Goal: Contribute content: Add original content to the website for others to see

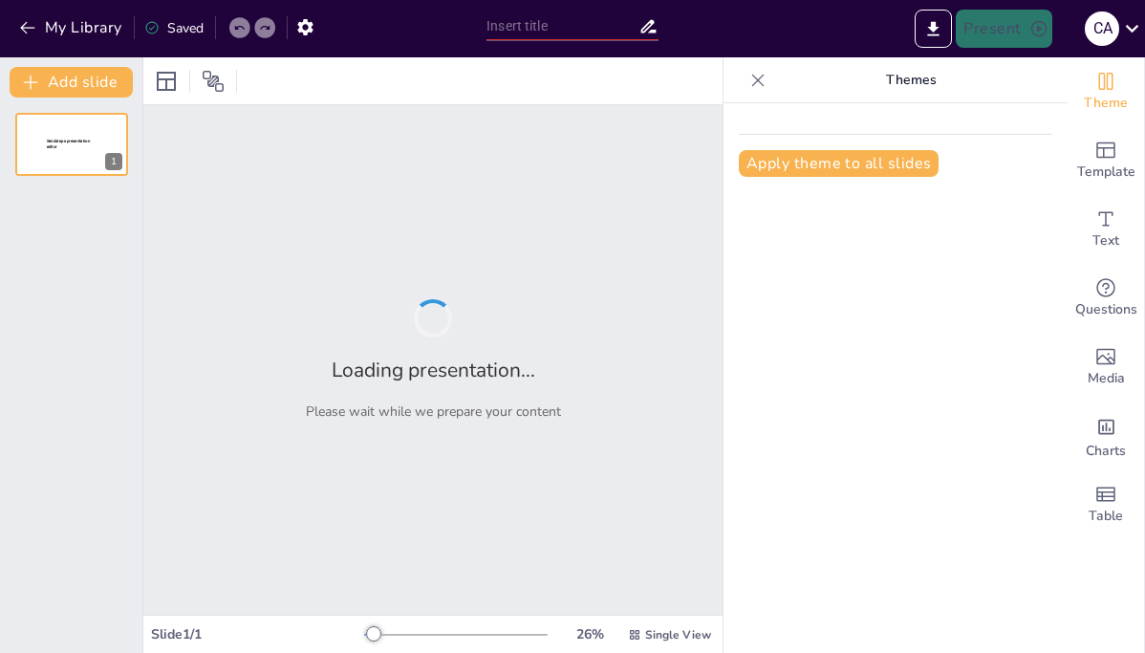
type input "acute triangle"
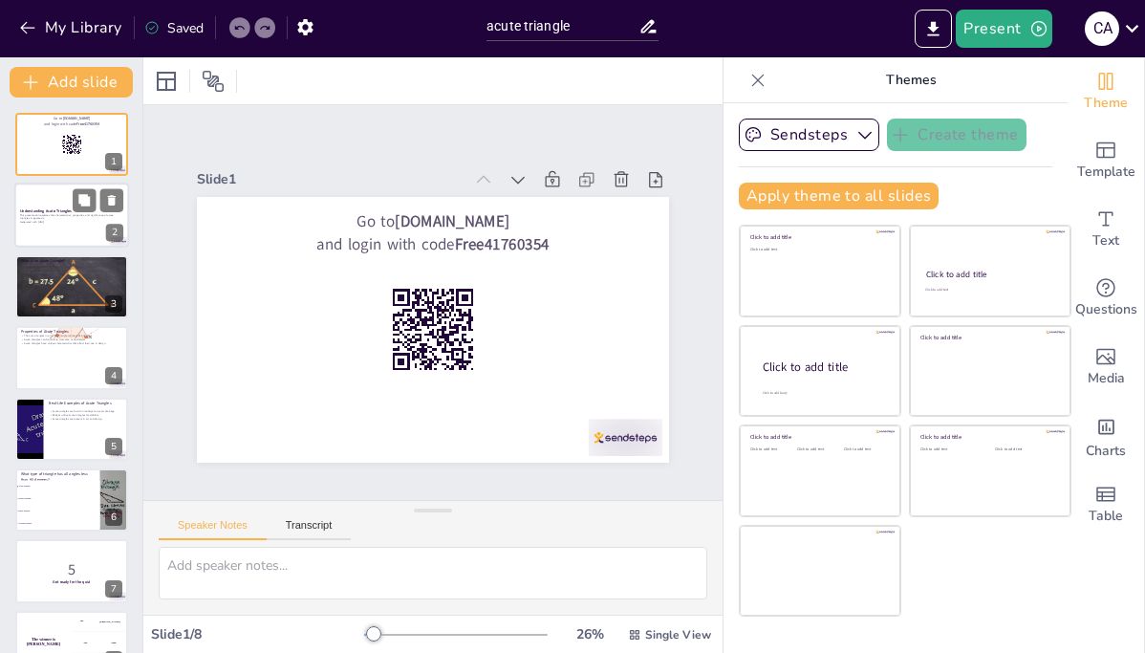
click at [110, 232] on div "2" at bounding box center [114, 233] width 17 height 17
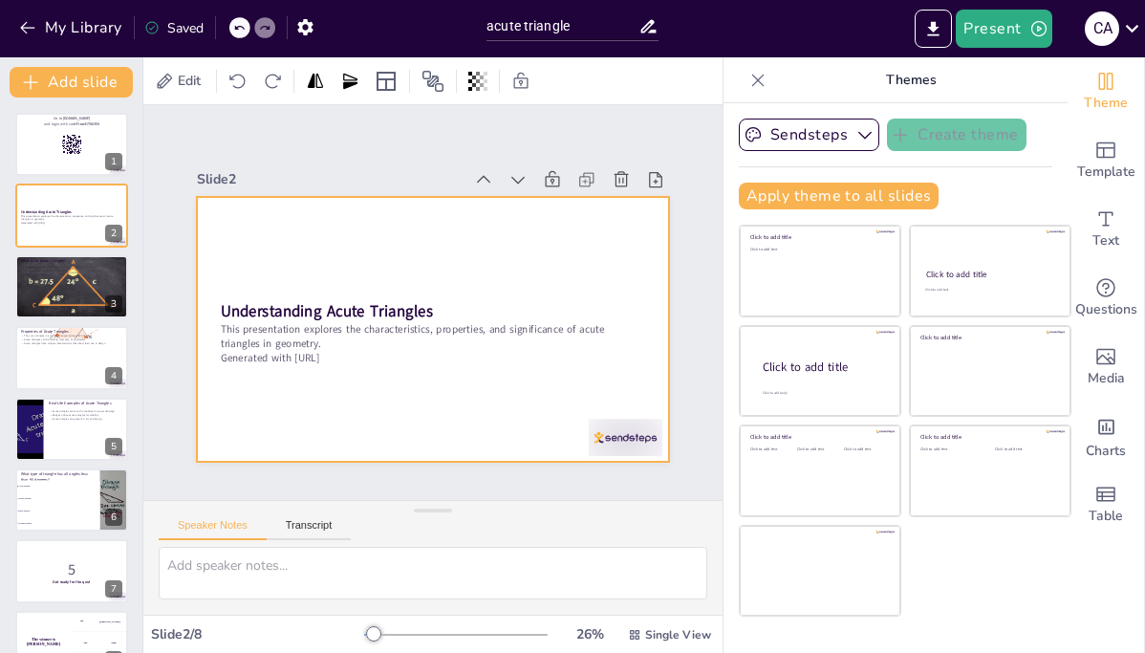
click at [633, 250] on div at bounding box center [433, 330] width 472 height 266
click at [731, 301] on div "Sendsteps Create theme Apply theme to all slides Click to add title Click to ad…" at bounding box center [896, 378] width 344 height 550
click at [358, 243] on div at bounding box center [430, 329] width 497 height 314
click at [164, 81] on div at bounding box center [166, 81] width 23 height 23
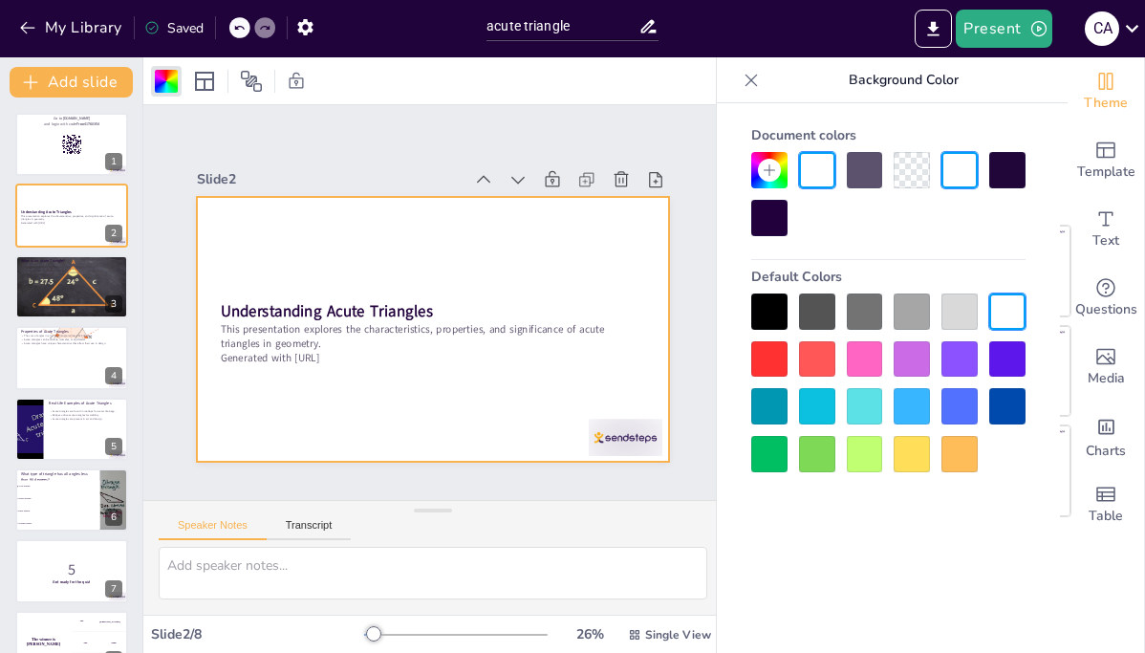
click at [758, 311] on div at bounding box center [769, 311] width 36 height 36
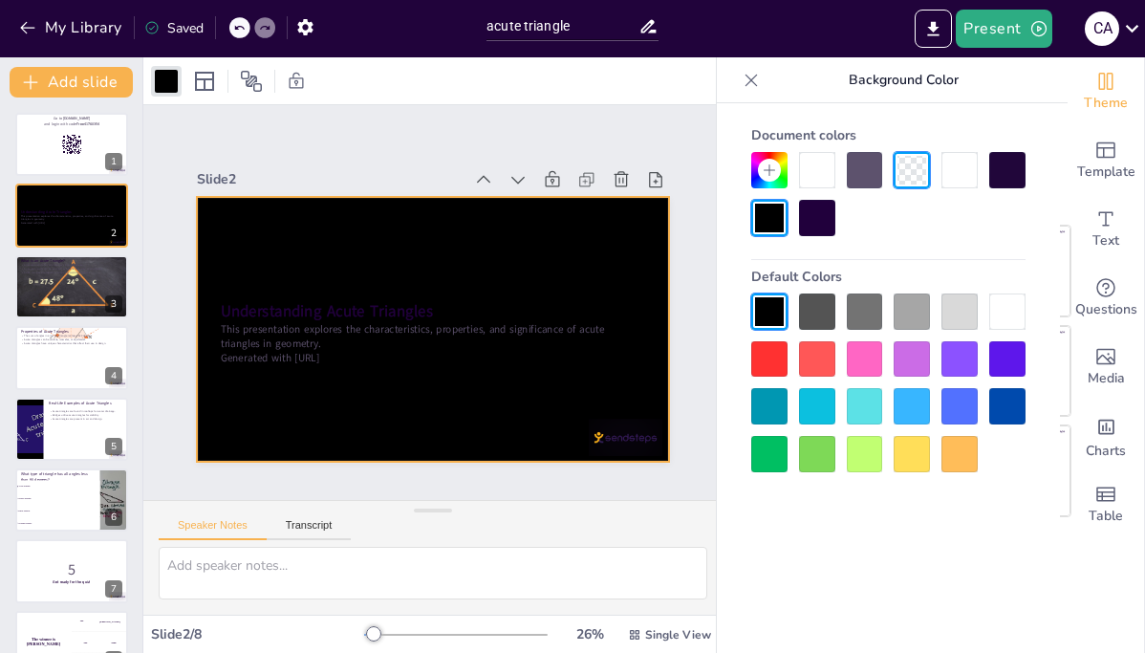
click at [764, 363] on div at bounding box center [769, 359] width 36 height 36
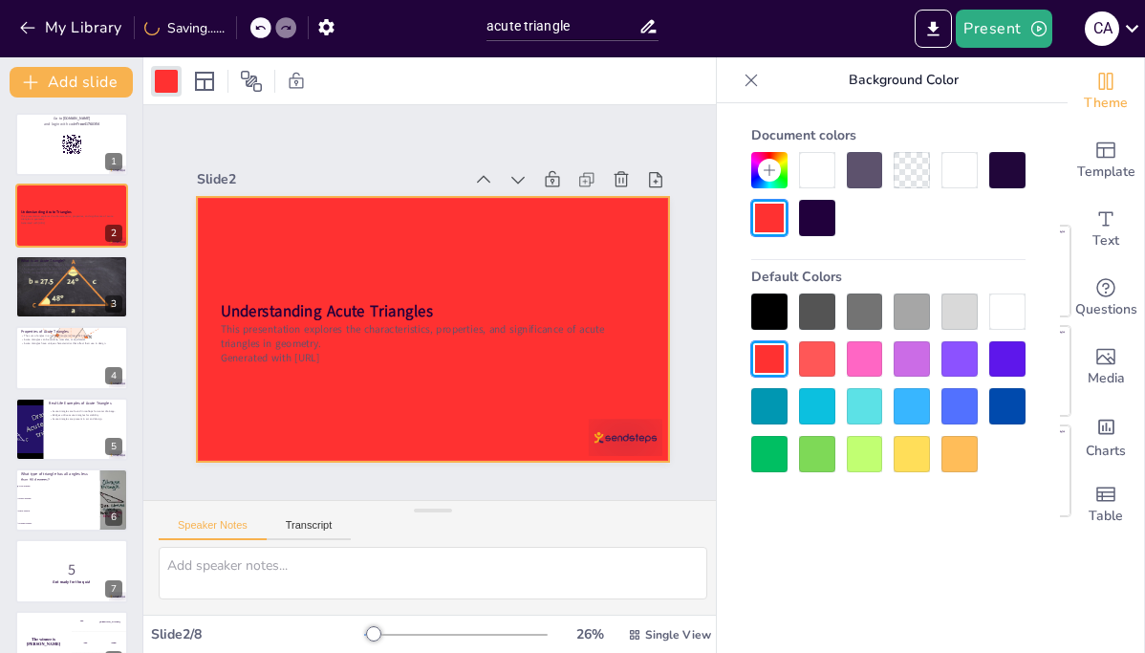
click at [763, 458] on div at bounding box center [769, 454] width 36 height 36
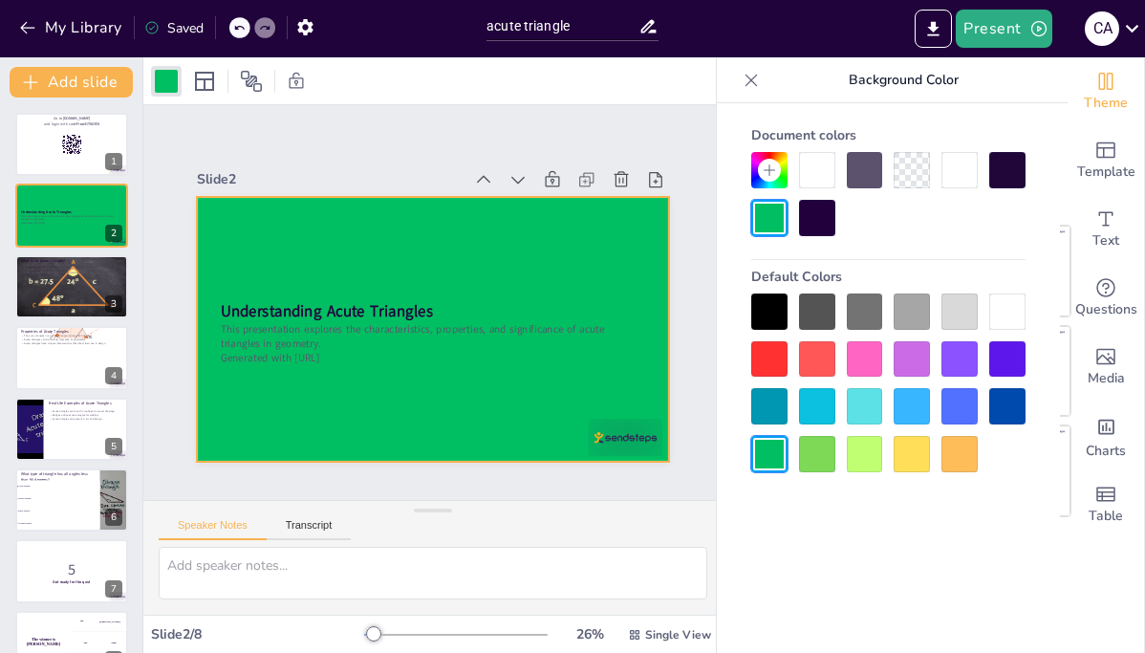
click at [894, 183] on div at bounding box center [912, 170] width 36 height 36
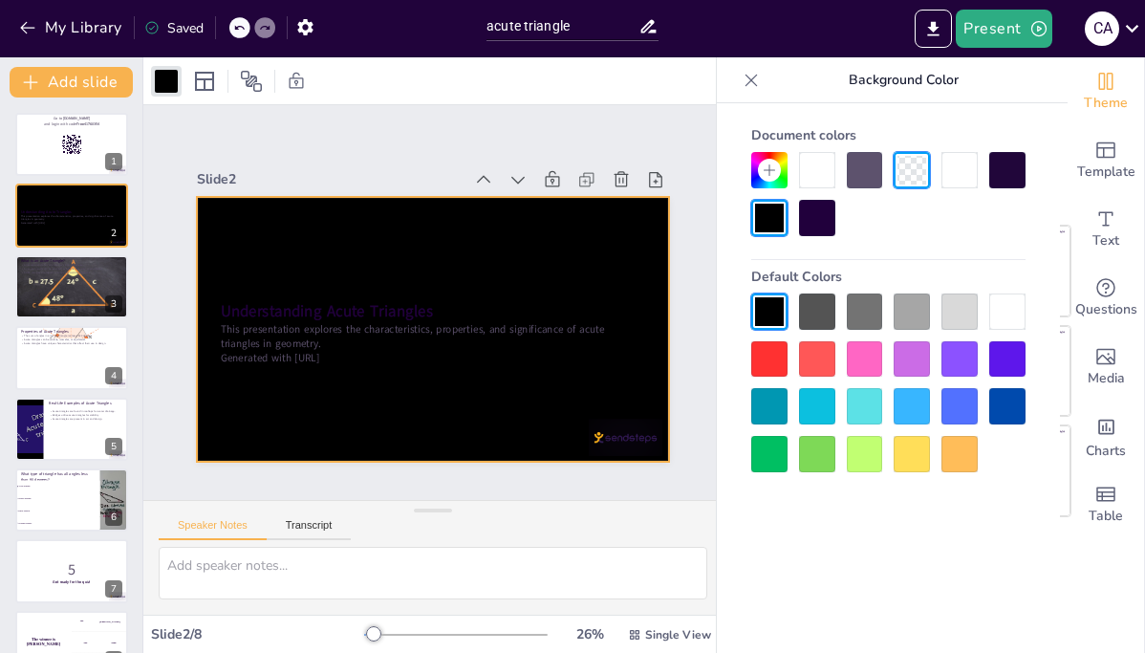
click at [899, 171] on div at bounding box center [912, 170] width 36 height 36
click at [865, 171] on div at bounding box center [865, 170] width 36 height 36
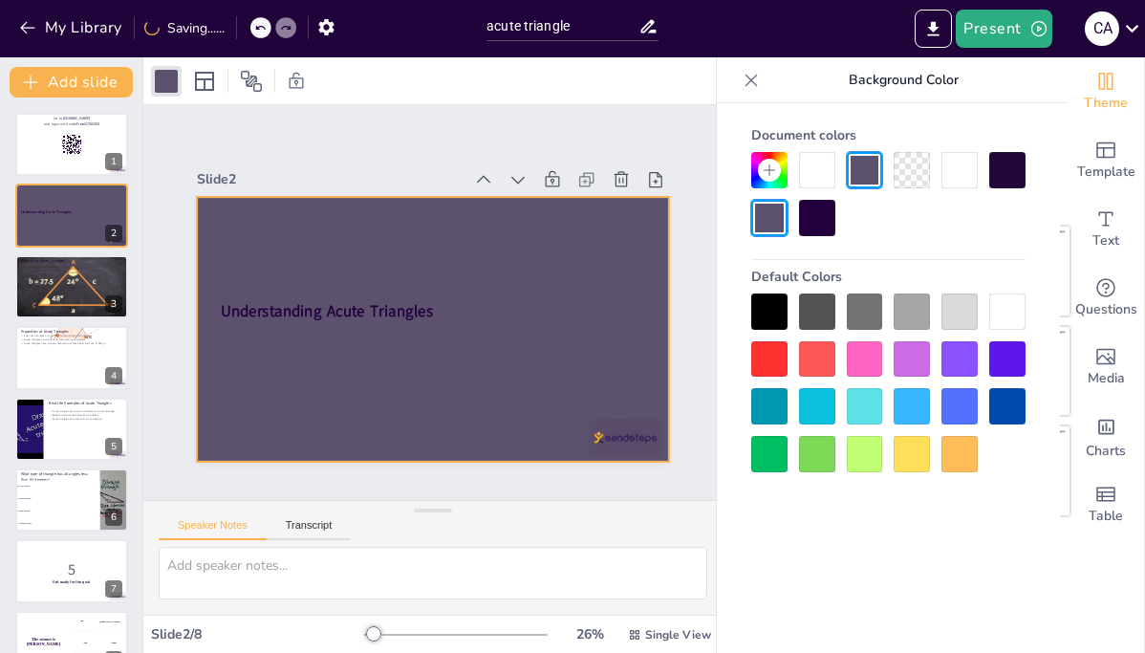
click at [807, 174] on div at bounding box center [817, 170] width 36 height 36
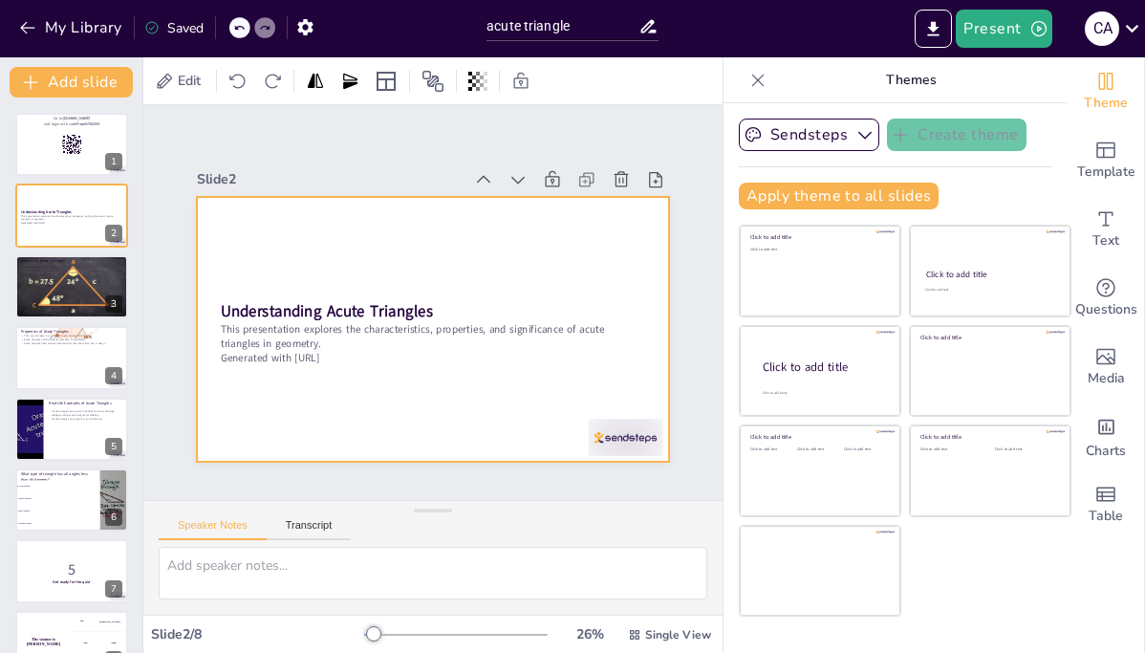
checkbox input "true"
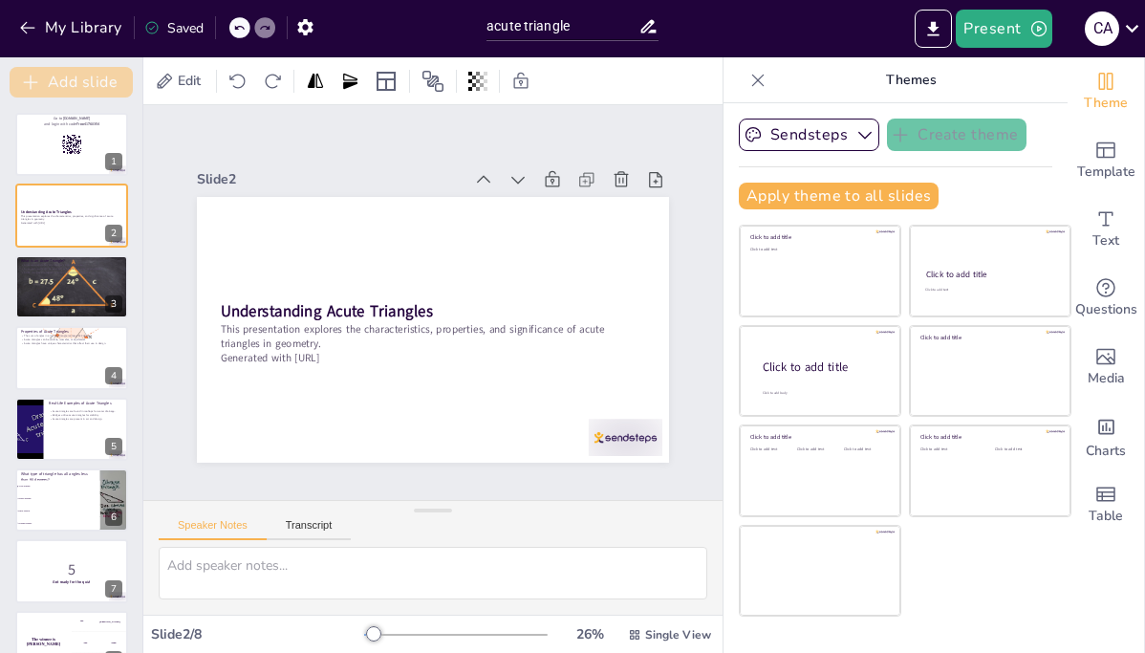
click at [52, 85] on button "Add slide" at bounding box center [71, 82] width 123 height 31
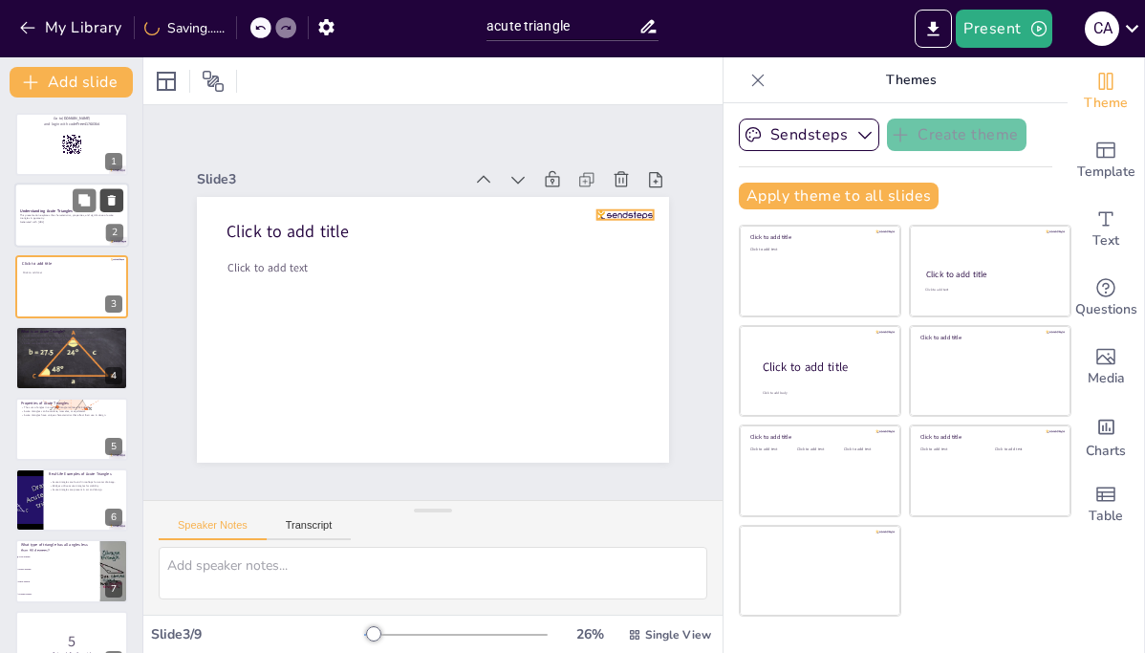
checkbox input "true"
click at [615, 182] on icon at bounding box center [621, 179] width 19 height 19
type textarea "An acute triangle is a fundamental concept in geometry, often serving as a buil…"
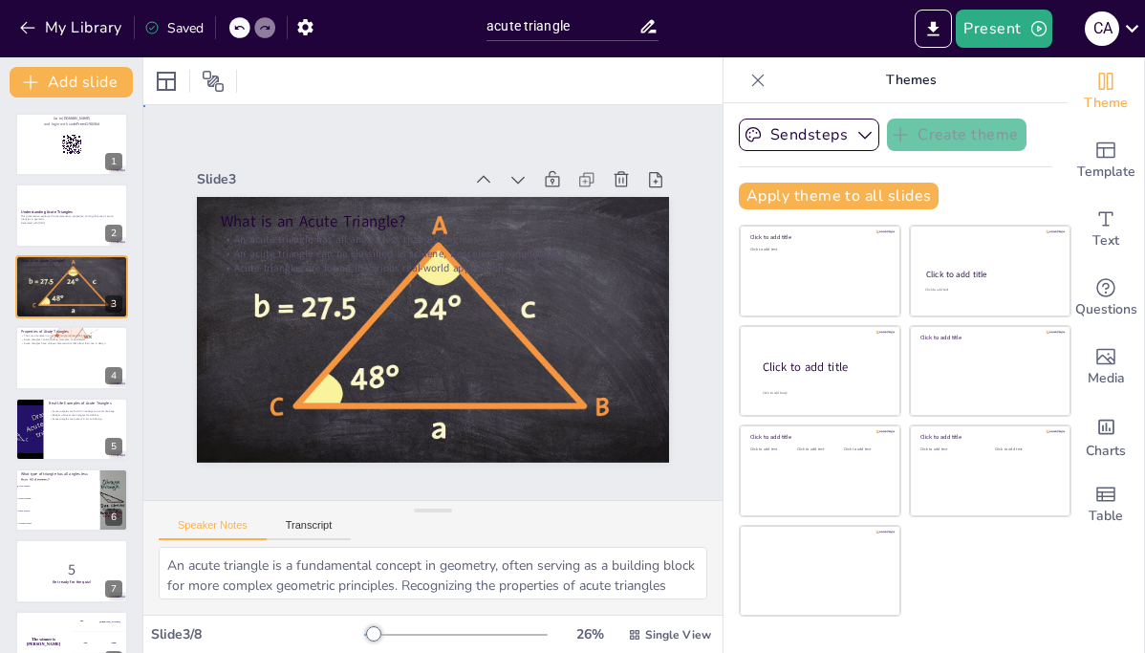
click at [700, 365] on div "Slide 1 Go to [DOMAIN_NAME] and login with code Free41760354 Slide 2 Understand…" at bounding box center [432, 302] width 579 height 319
checkbox input "true"
click at [94, 150] on div at bounding box center [71, 144] width 115 height 65
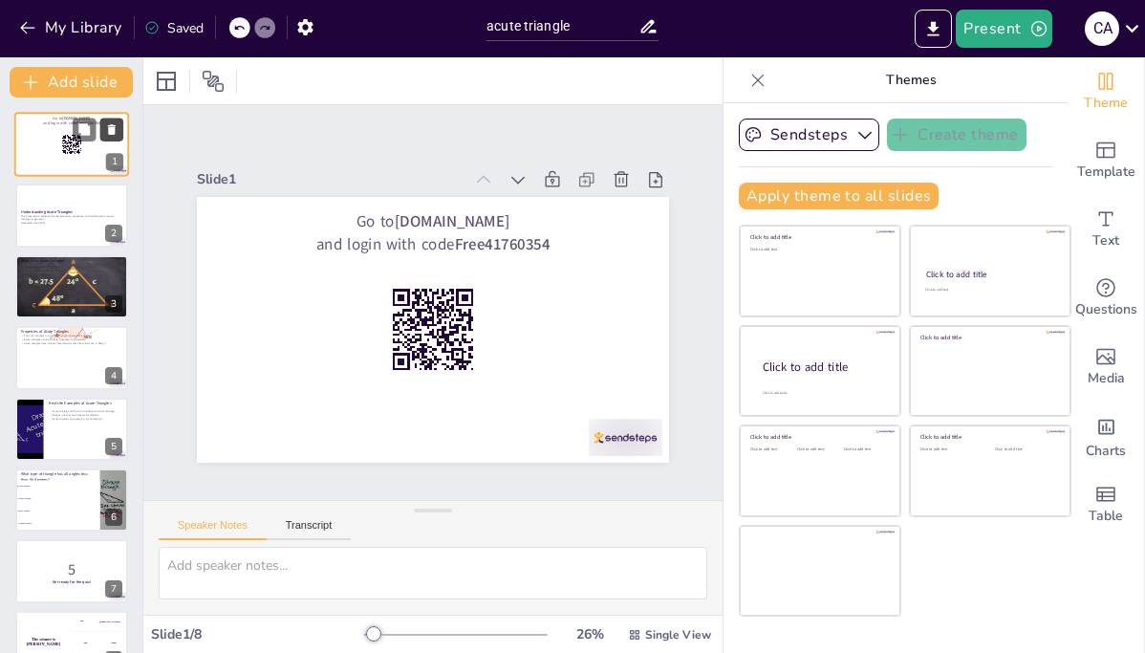
checkbox input "true"
click at [110, 133] on icon at bounding box center [112, 129] width 8 height 11
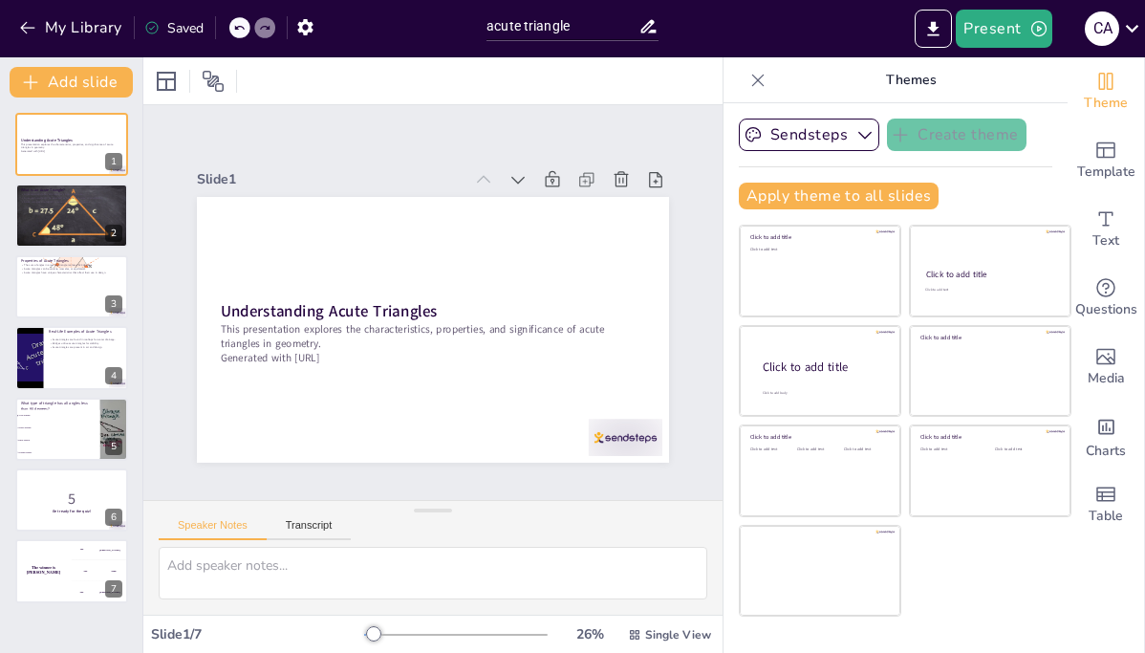
click at [128, 453] on div "Understanding Acute Triangles This presentation explores the characteristics, p…" at bounding box center [71, 358] width 142 height 490
checkbox input "true"
click at [91, 427] on span "Obtuse triangle" at bounding box center [58, 427] width 82 height 3
type textarea "The correct answer is "Acute triangle," which is discussed in the slide titled …"
checkbox input "true"
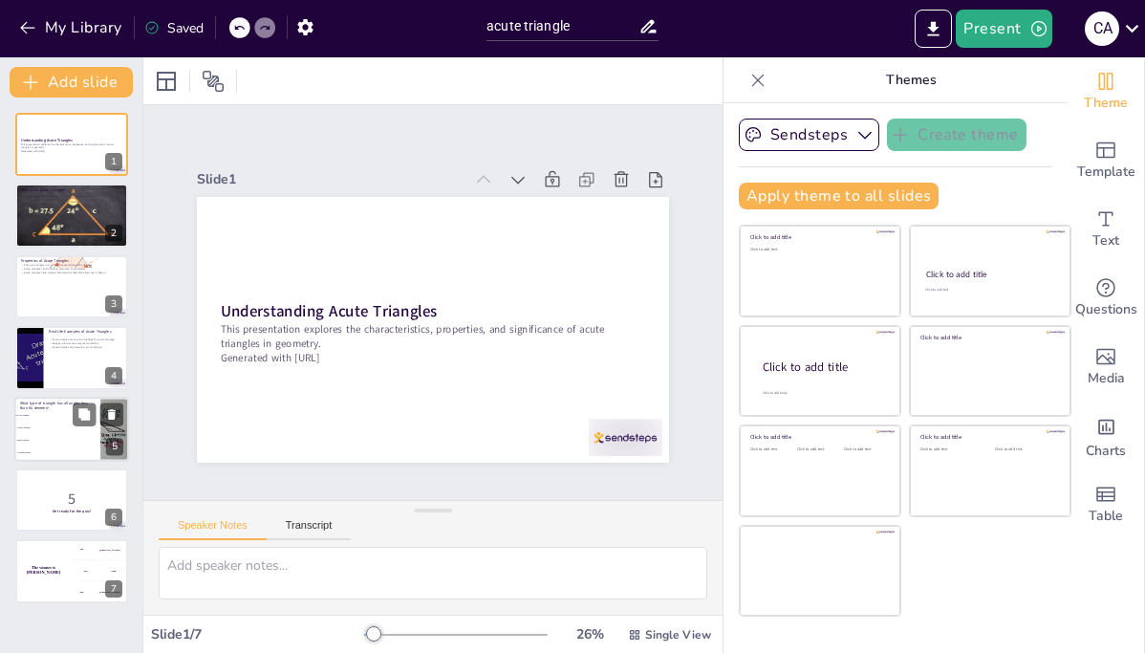
checkbox input "true"
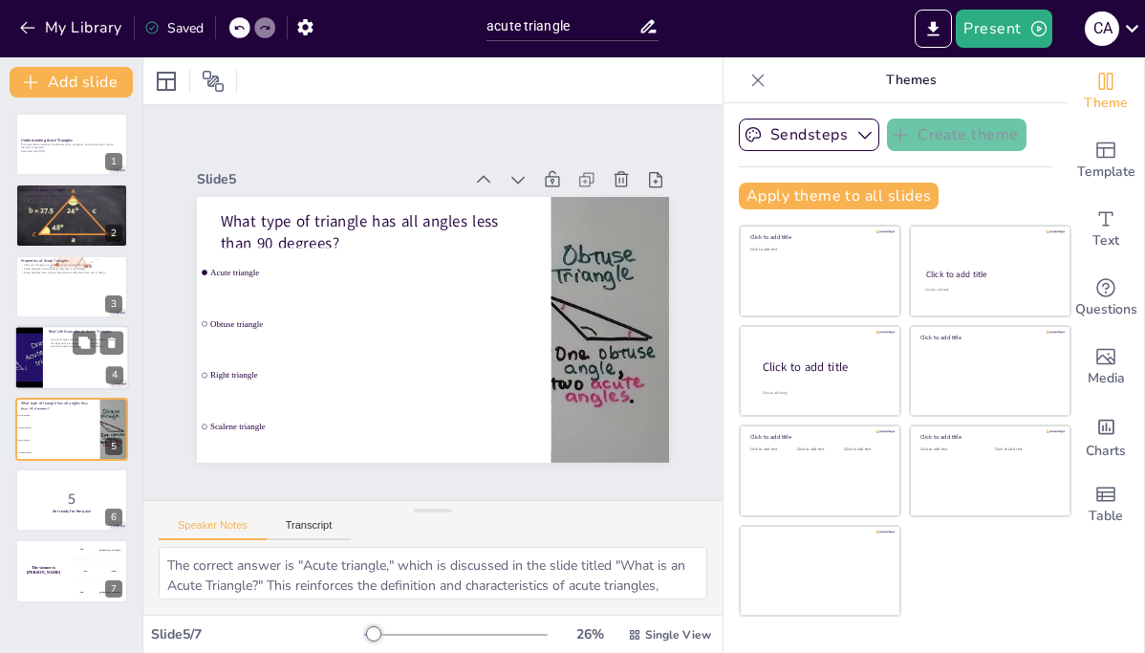
checkbox input "true"
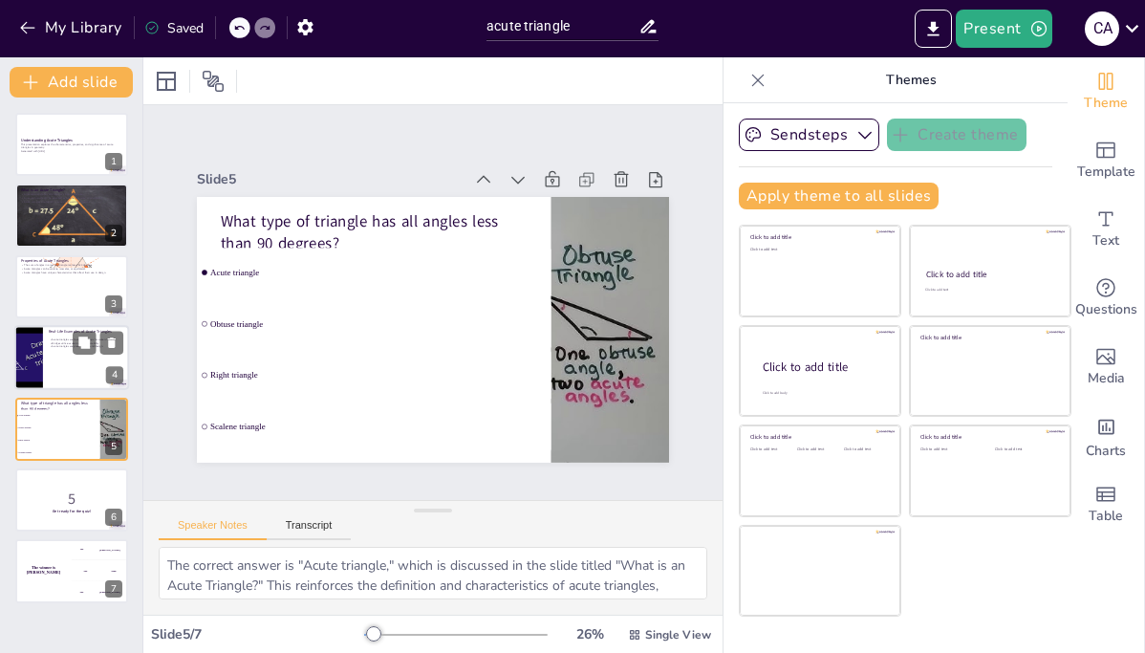
checkbox input "true"
click at [100, 371] on div at bounding box center [71, 357] width 115 height 65
type textarea "The design of rooftops often incorporates acute angles to ensure effective wate…"
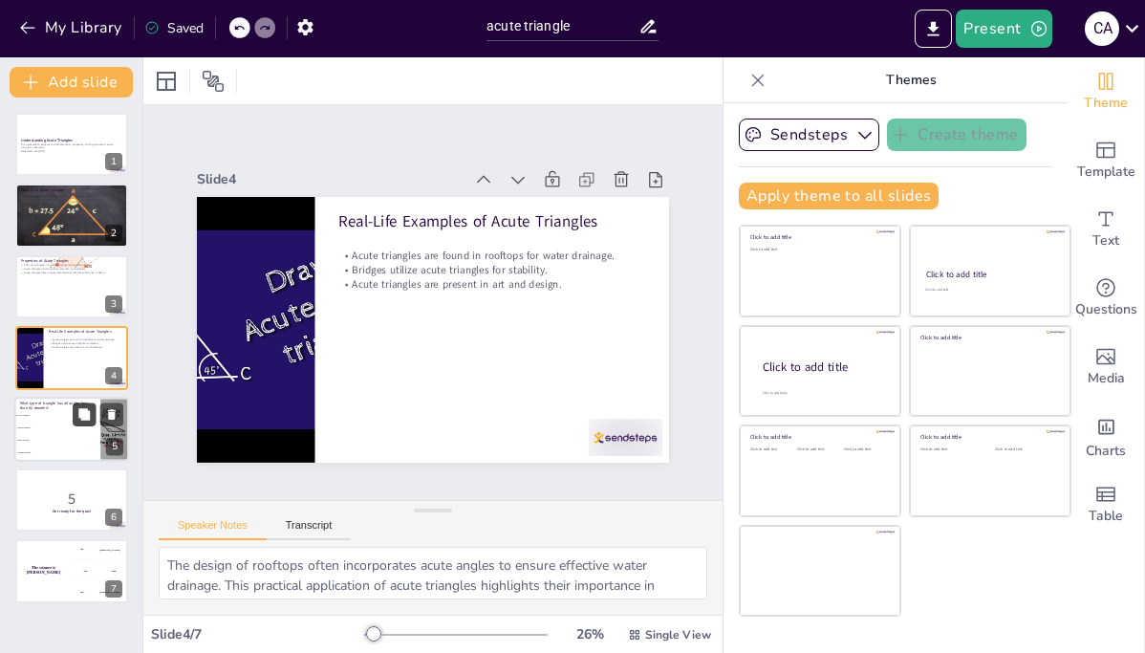
checkbox input "true"
click at [80, 415] on icon at bounding box center [83, 413] width 11 height 11
type textarea "The correct answer is "Acute triangle," which is discussed in the slide titled …"
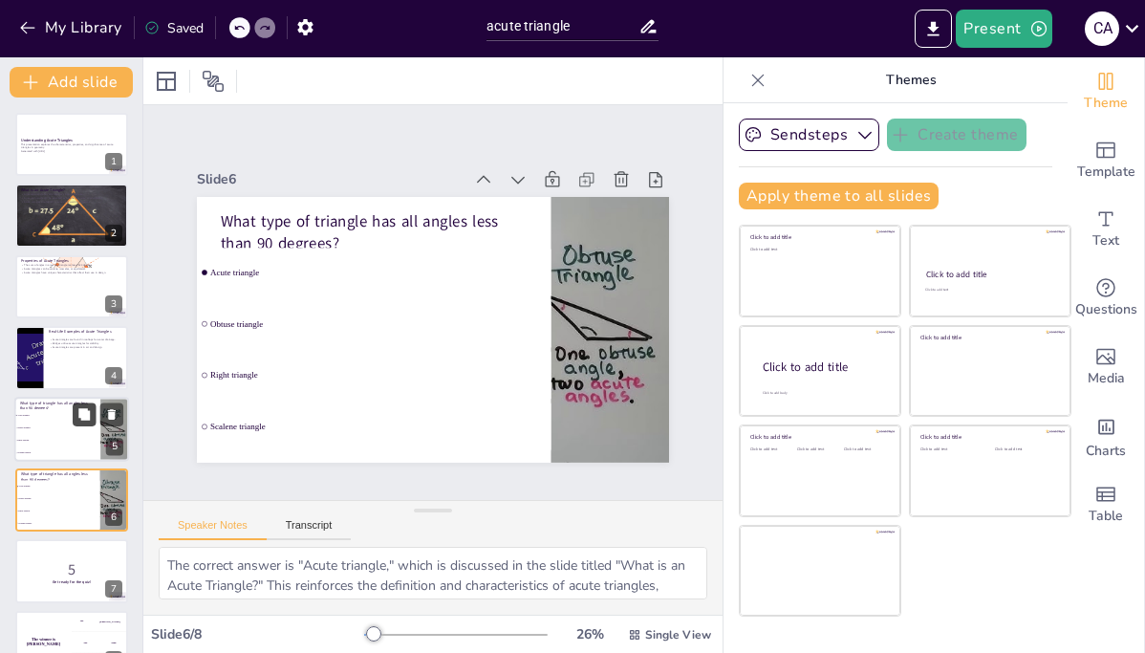
checkbox input "true"
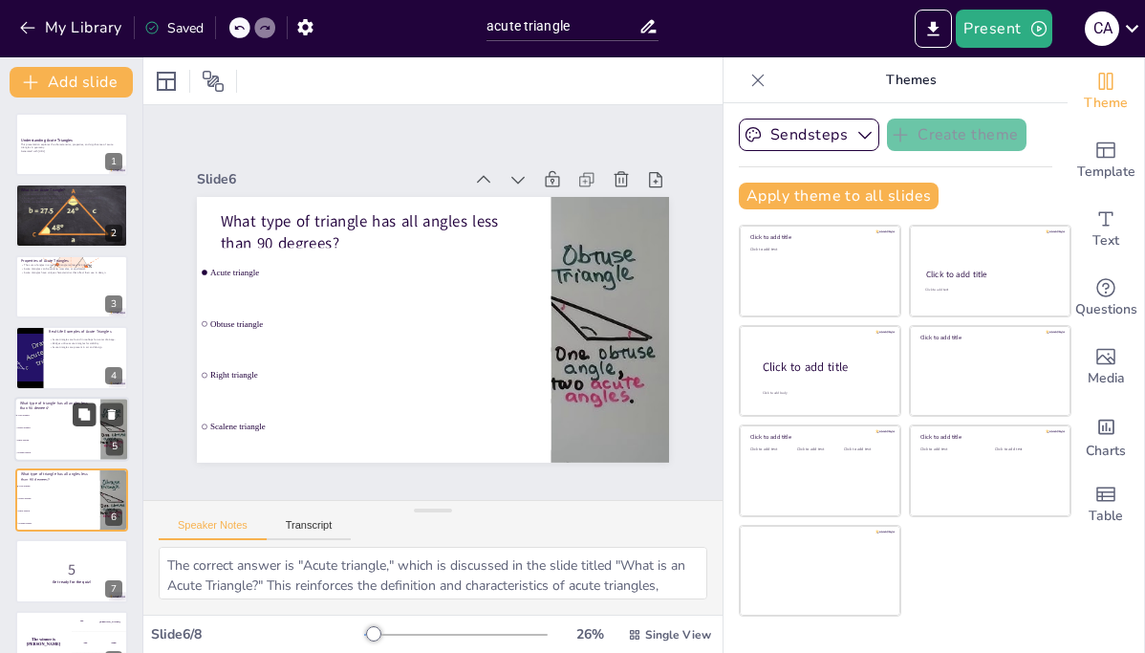
checkbox input "true"
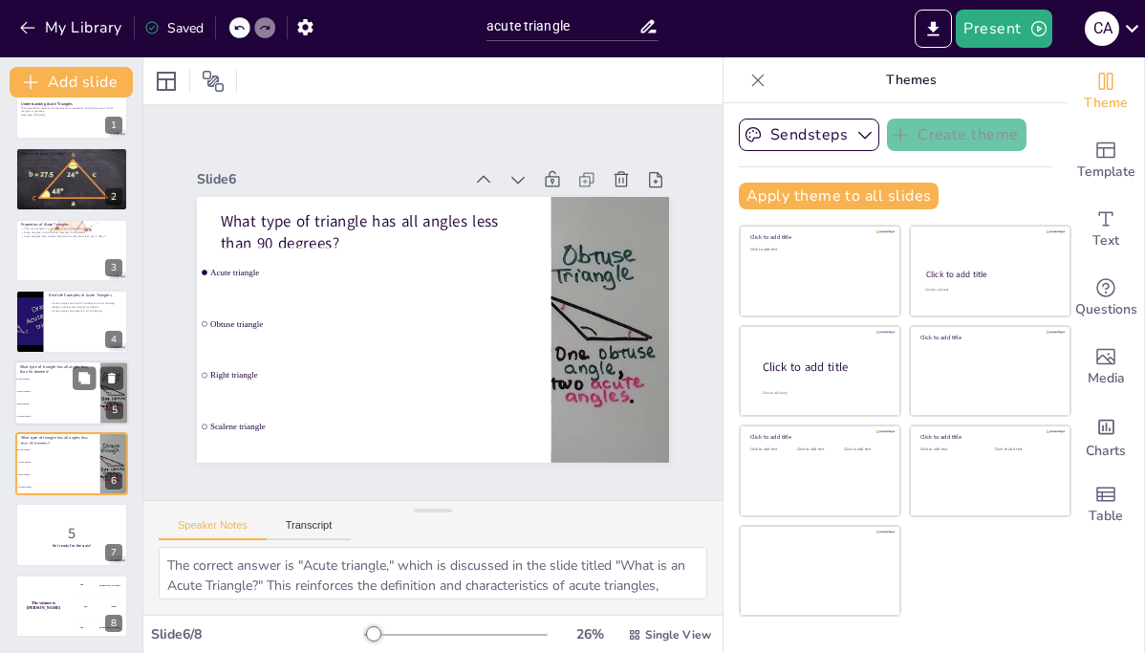
checkbox input "true"
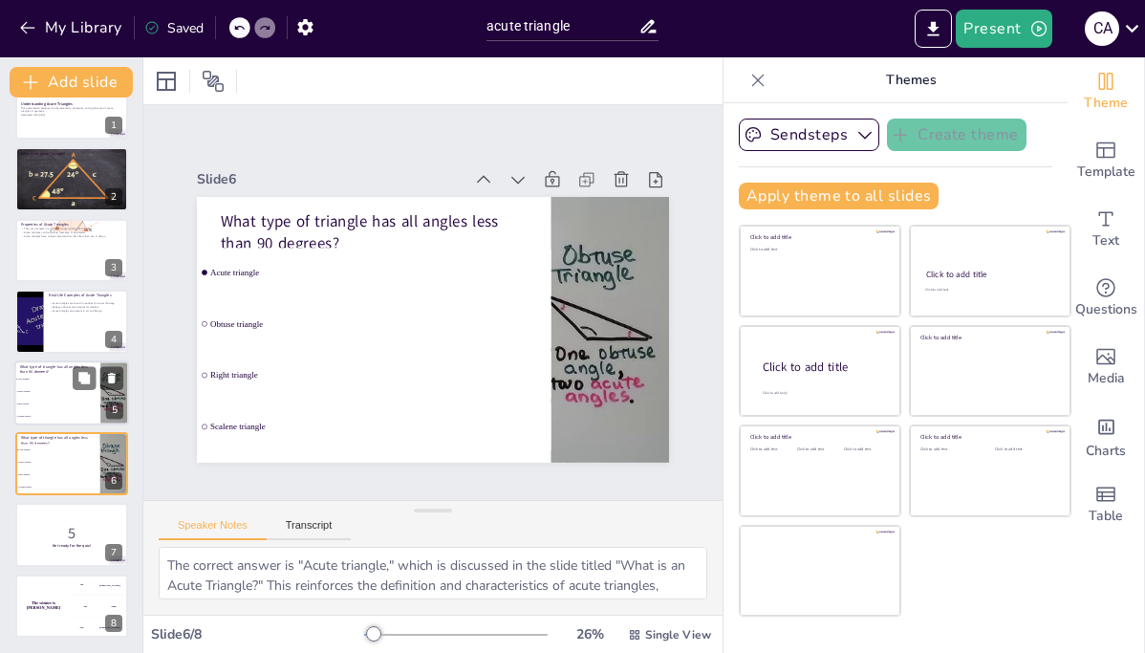
checkbox input "true"
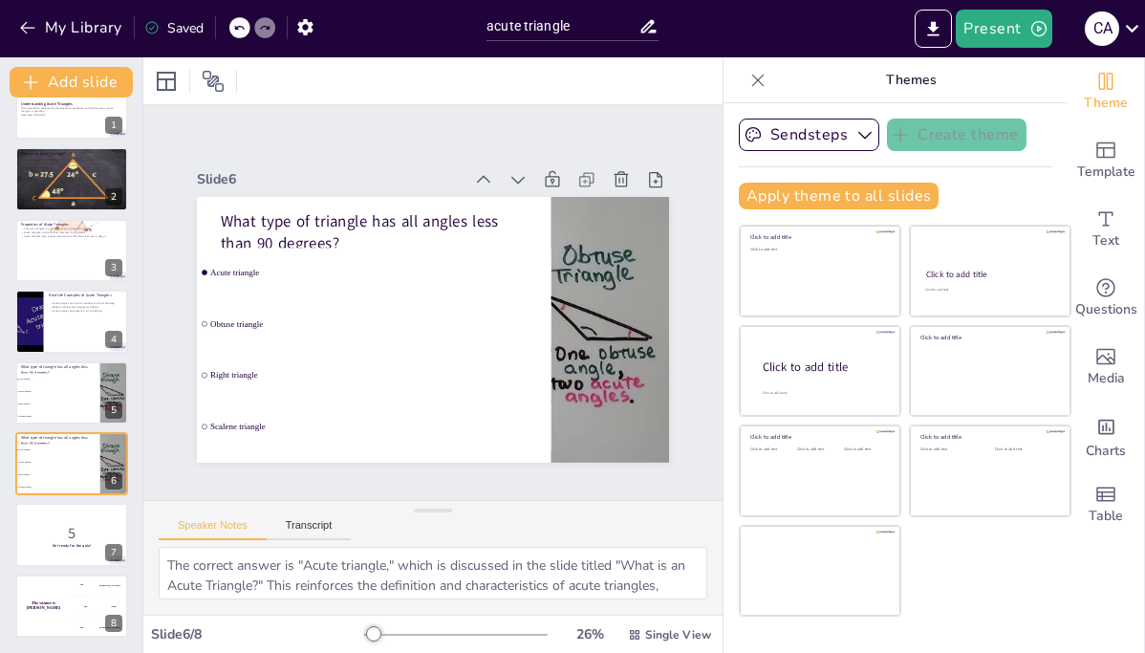
checkbox input "true"
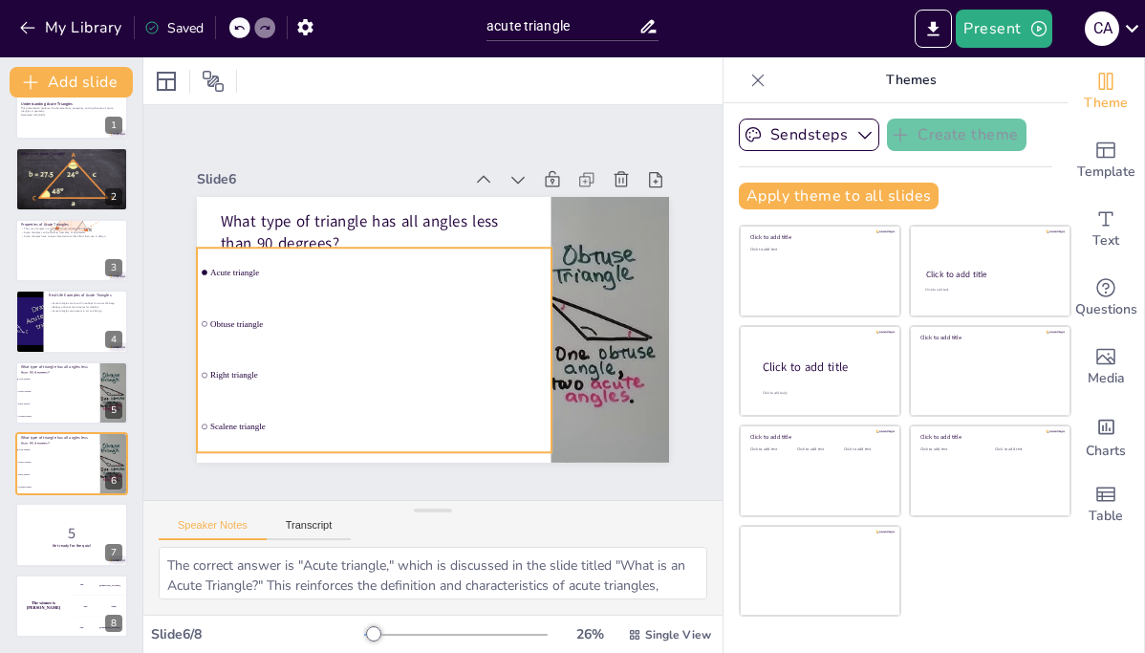
checkbox input "true"
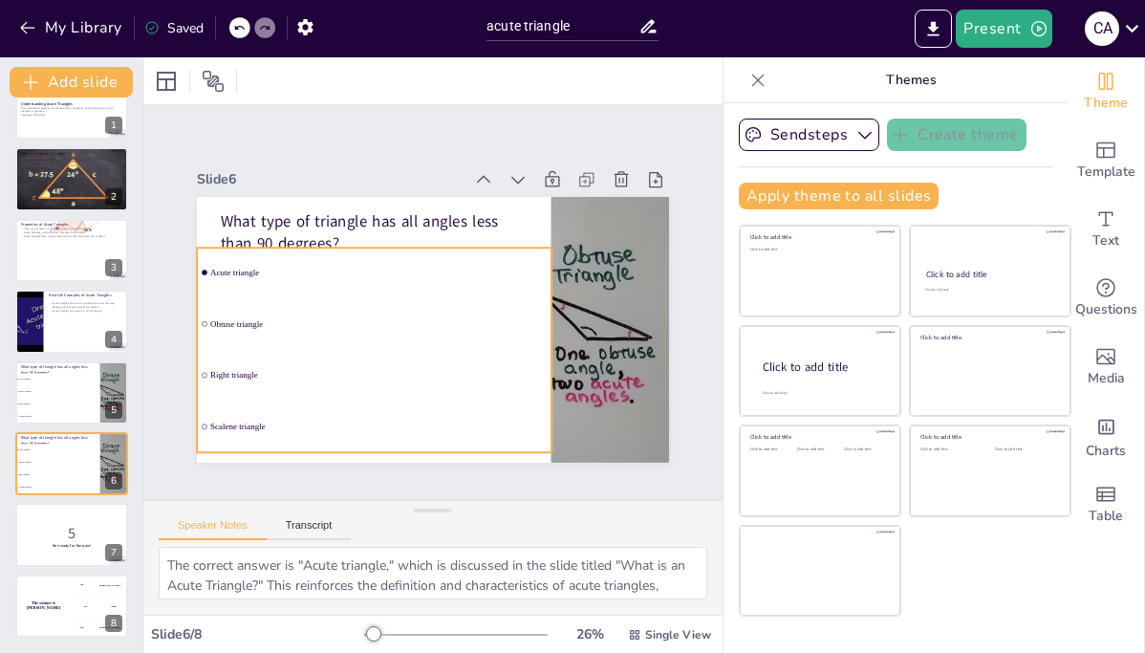
checkbox input "true"
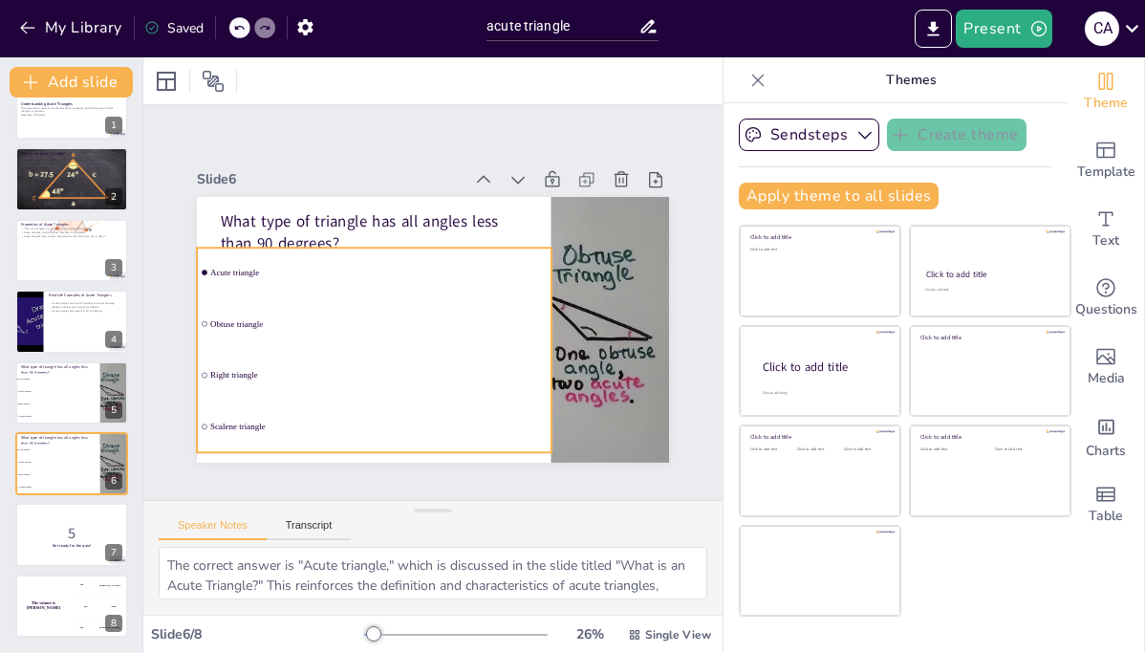
checkbox input "true"
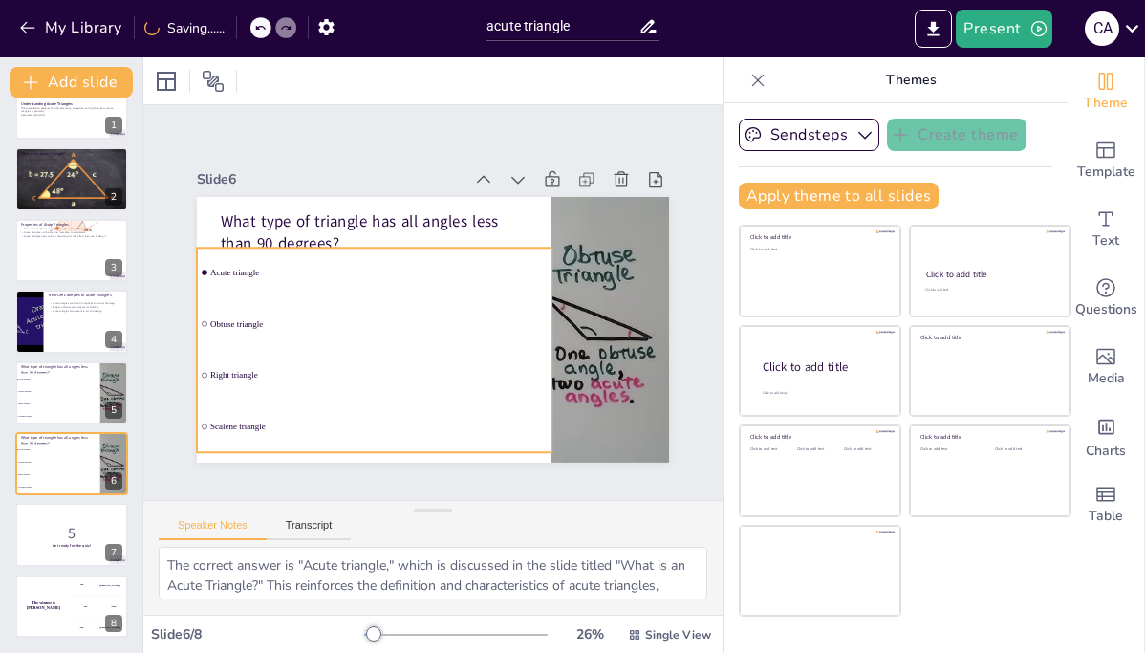
checkbox input "true"
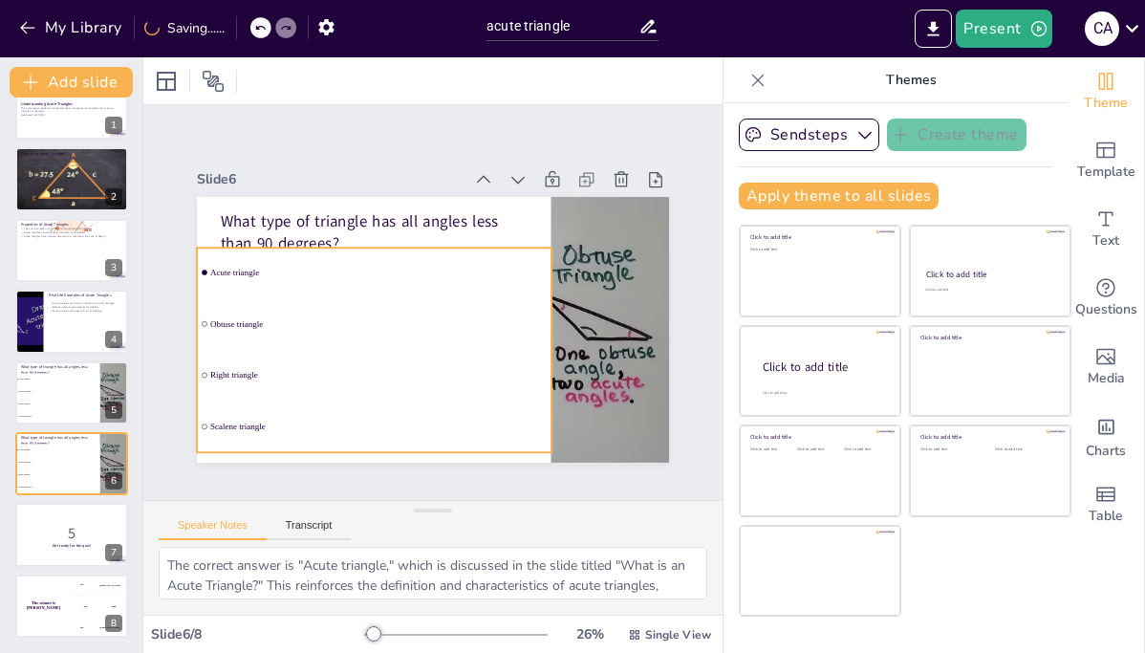
checkbox input "true"
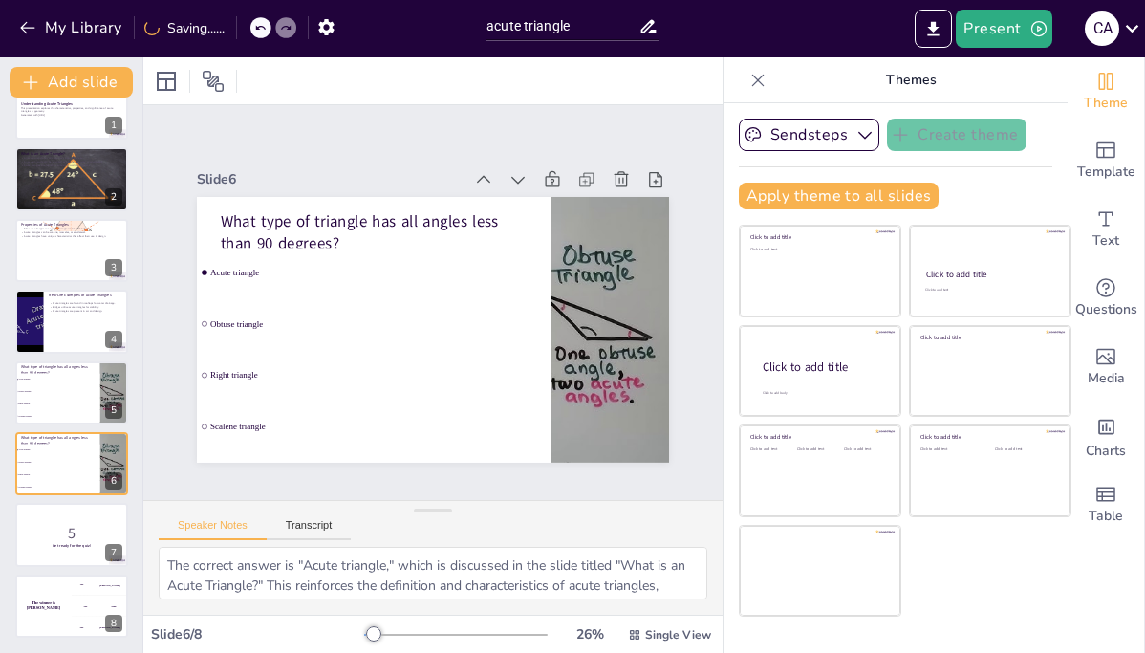
checkbox input "true"
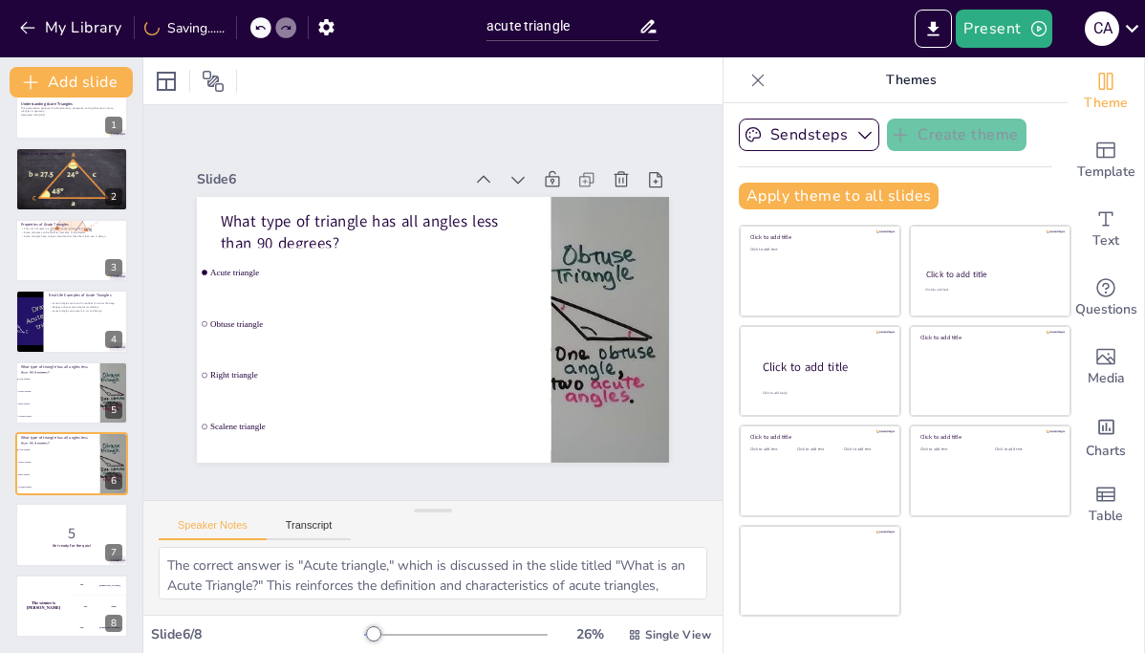
checkbox input "true"
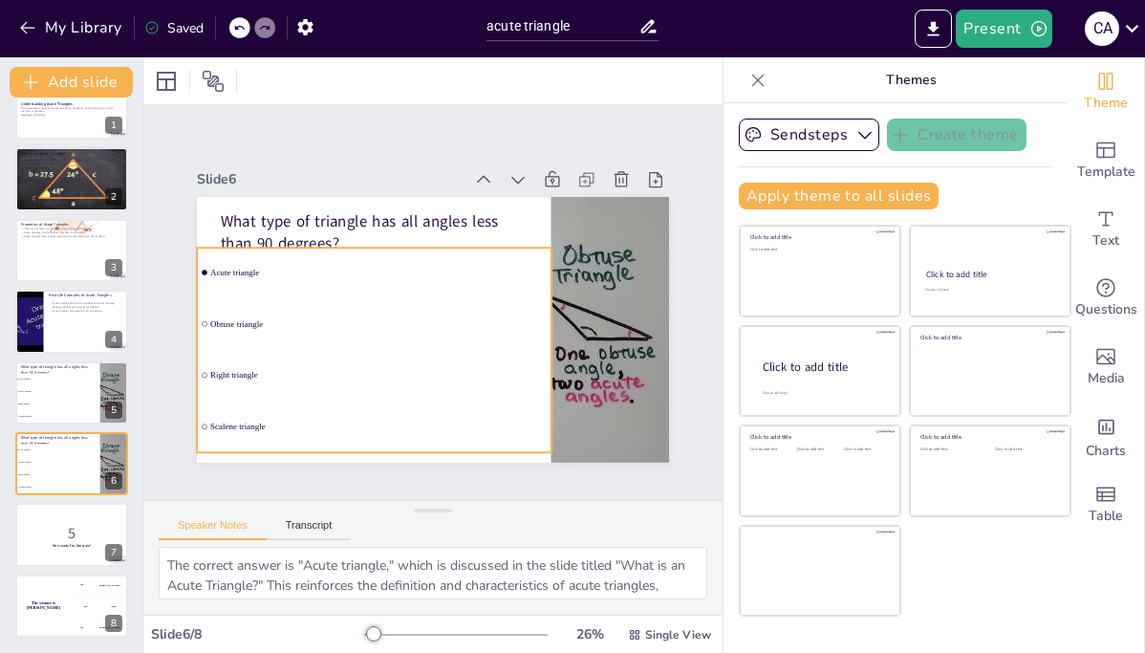
checkbox input "true"
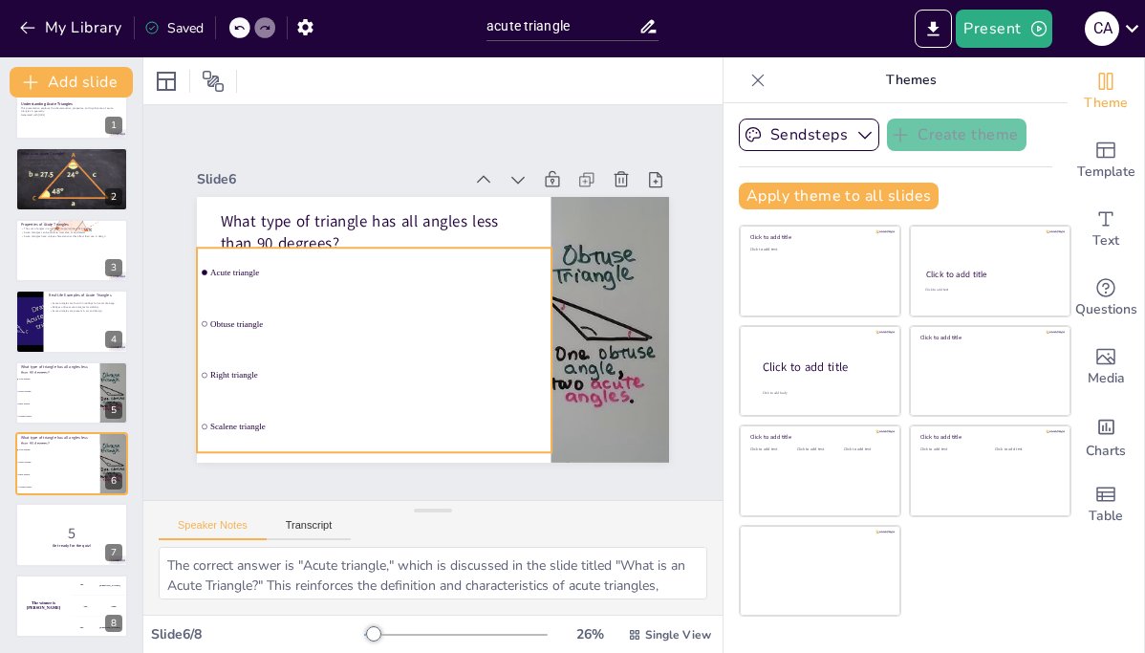
checkbox input "true"
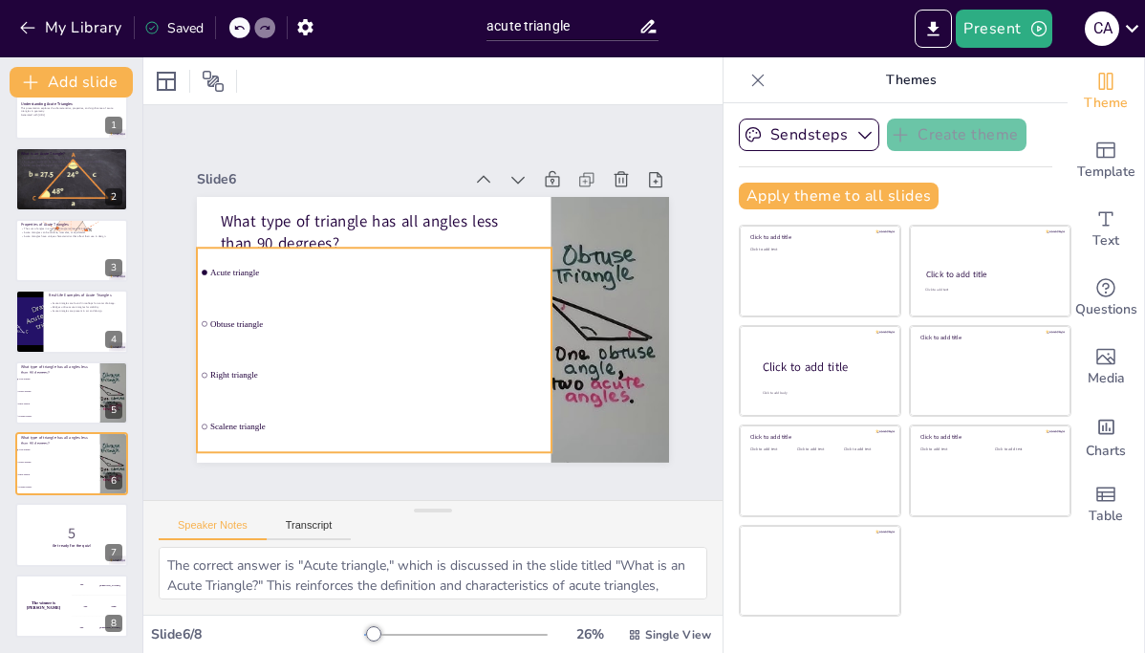
checkbox input "true"
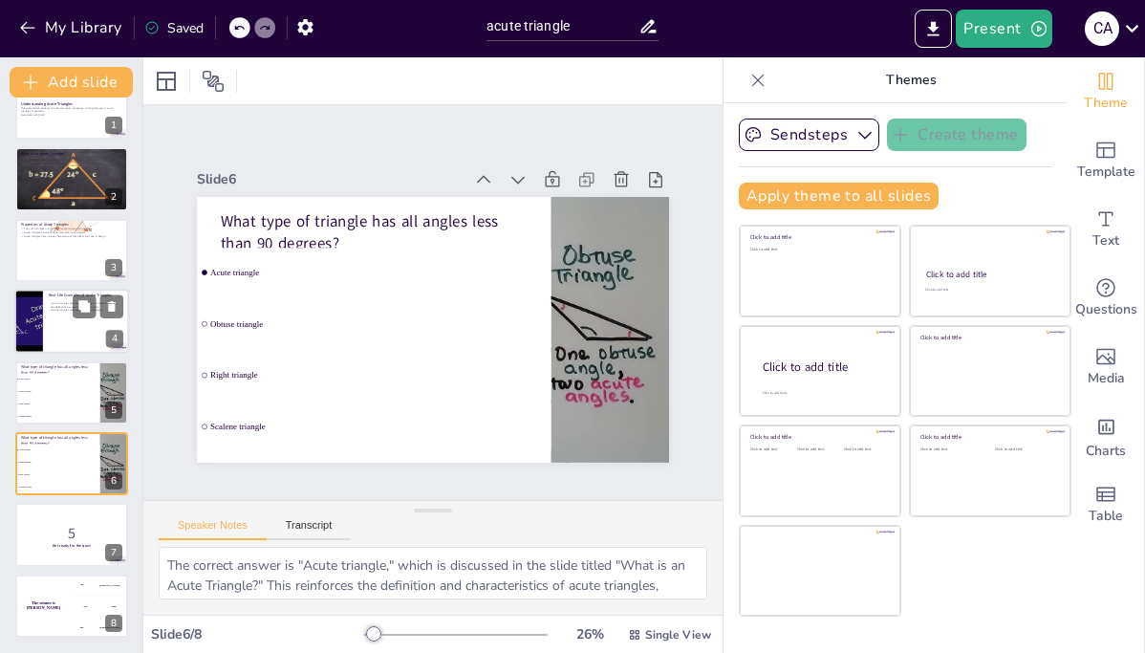
checkbox input "true"
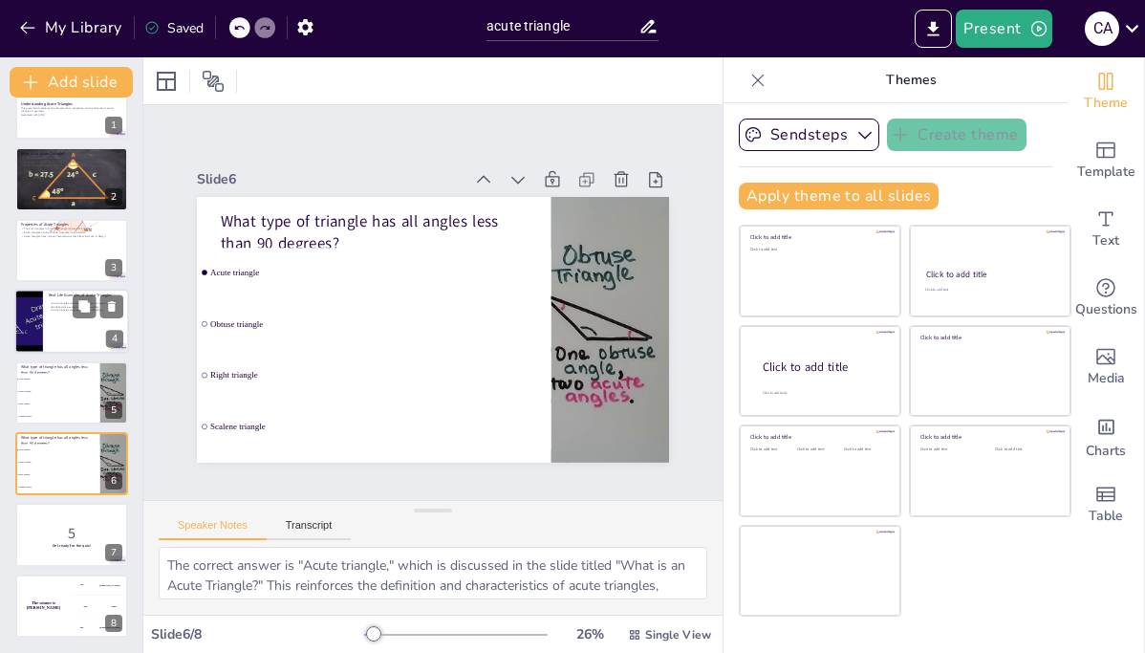
checkbox input "true"
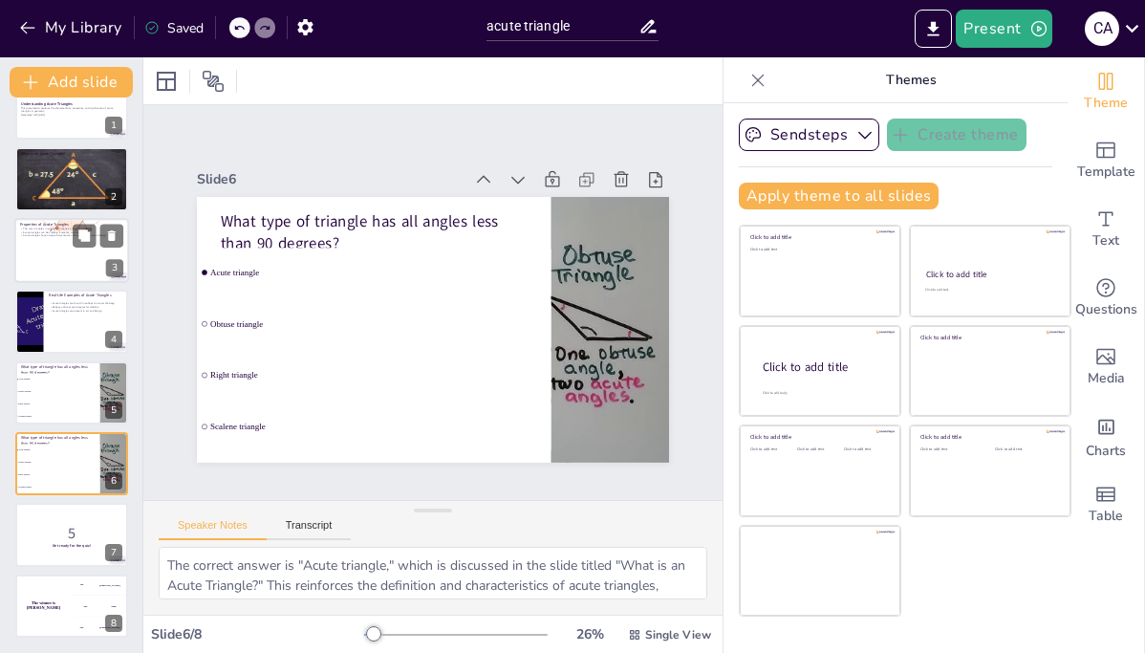
checkbox input "true"
click at [88, 274] on div at bounding box center [71, 250] width 115 height 65
type textarea "Understanding the angle sum property is crucial for solving problems involving …"
checkbox input "true"
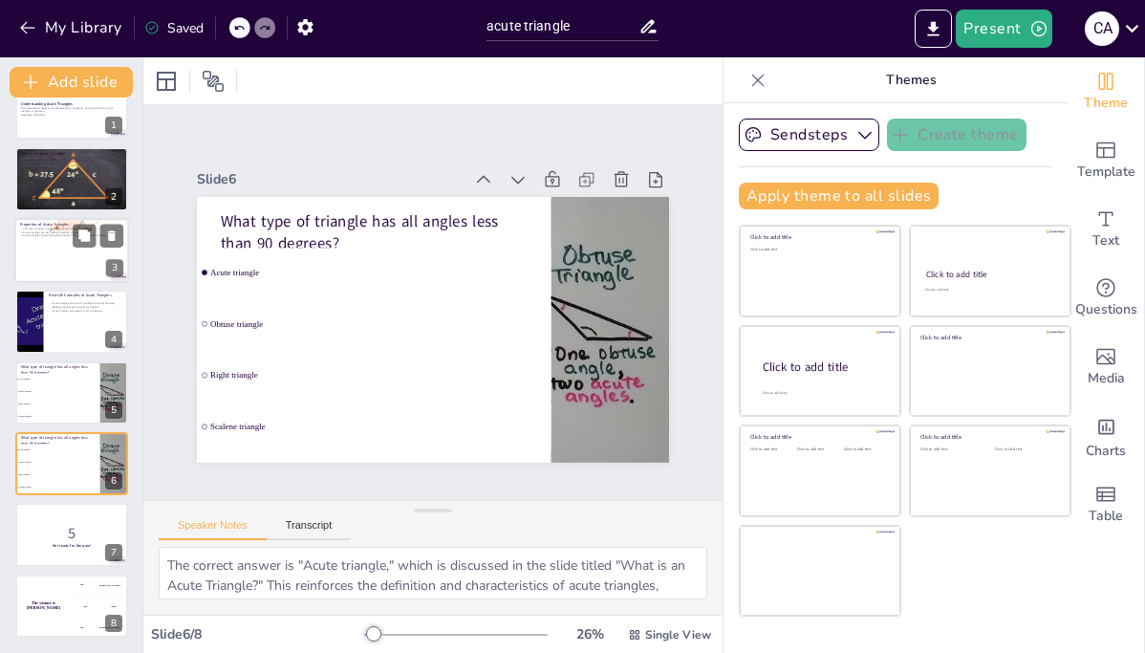
checkbox input "true"
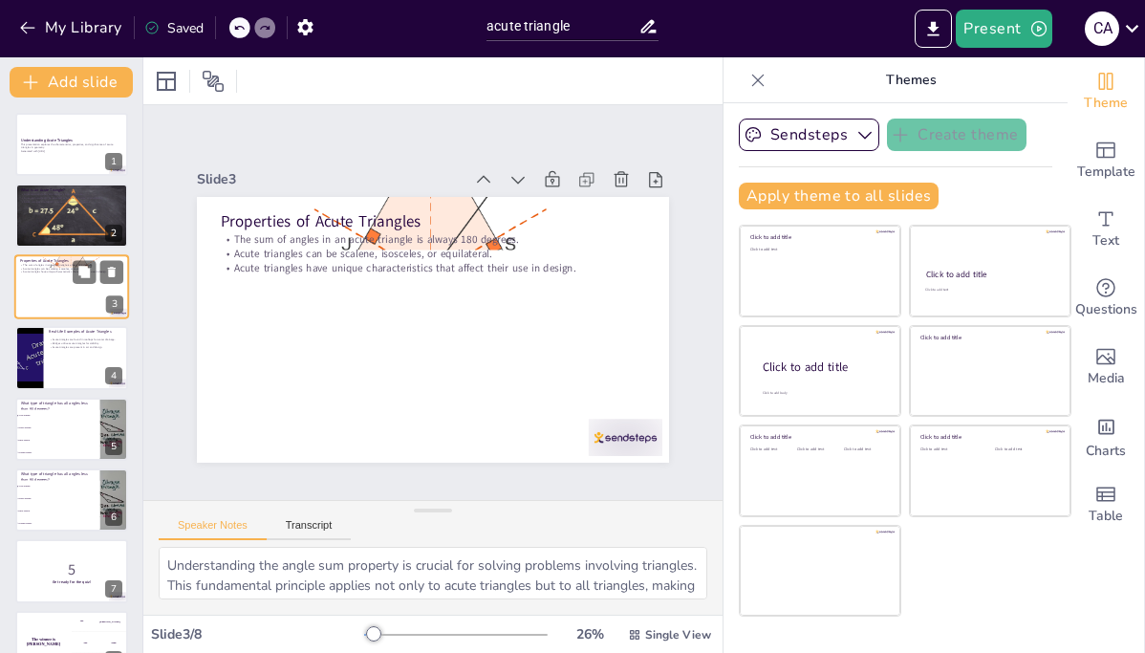
checkbox input "true"
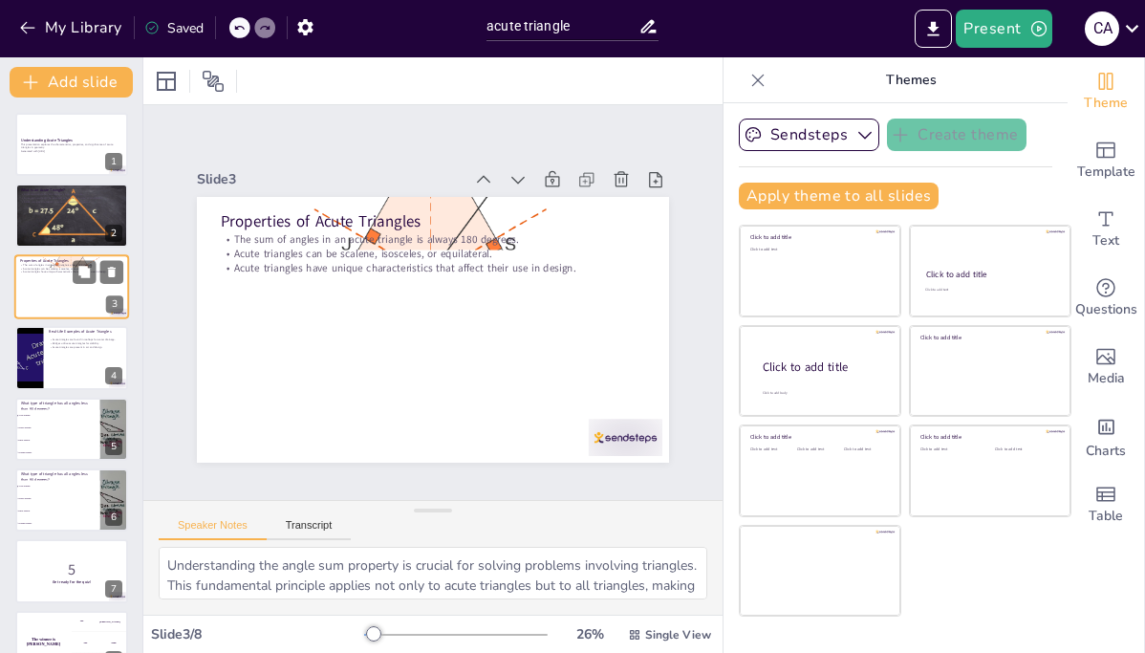
checkbox input "true"
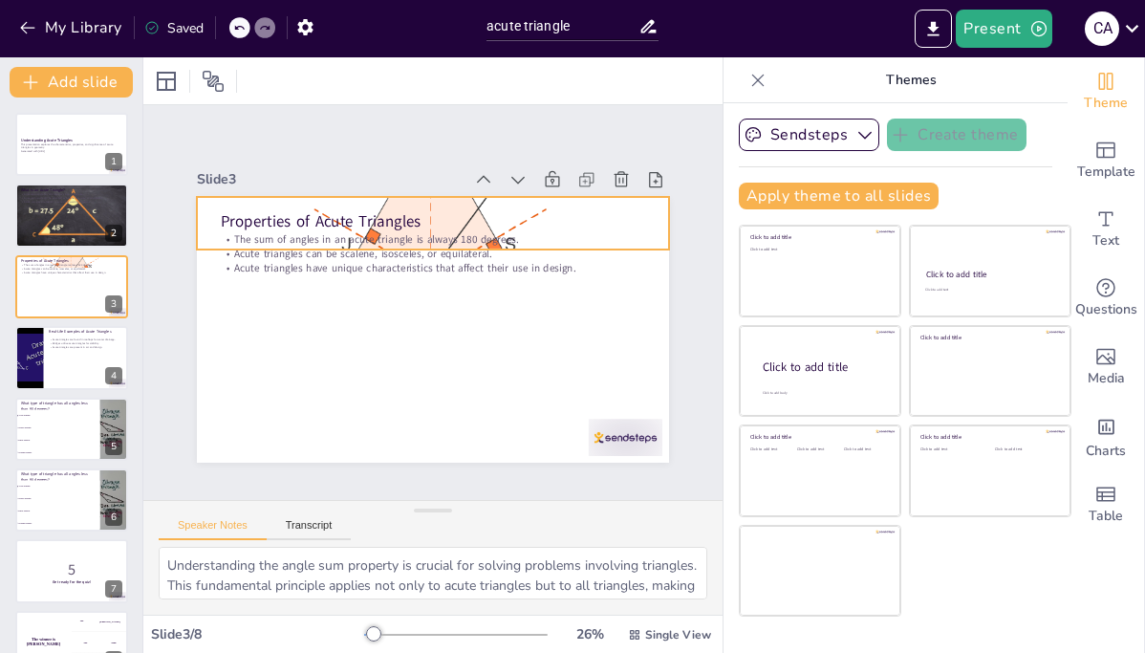
checkbox input "true"
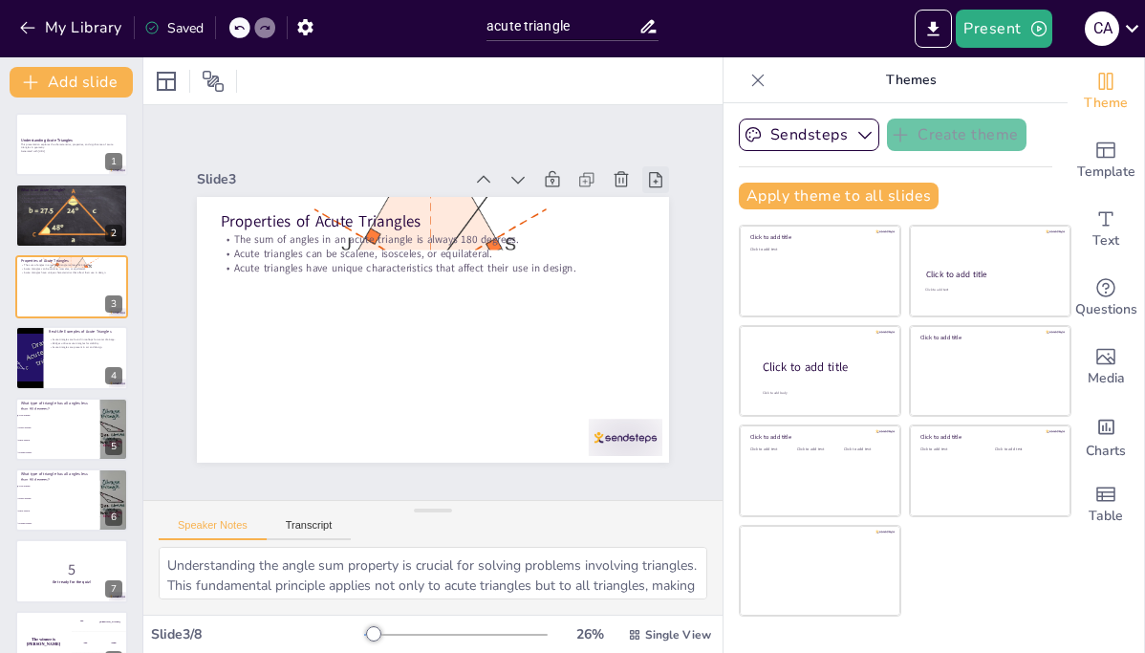
click at [647, 180] on icon at bounding box center [655, 179] width 19 height 19
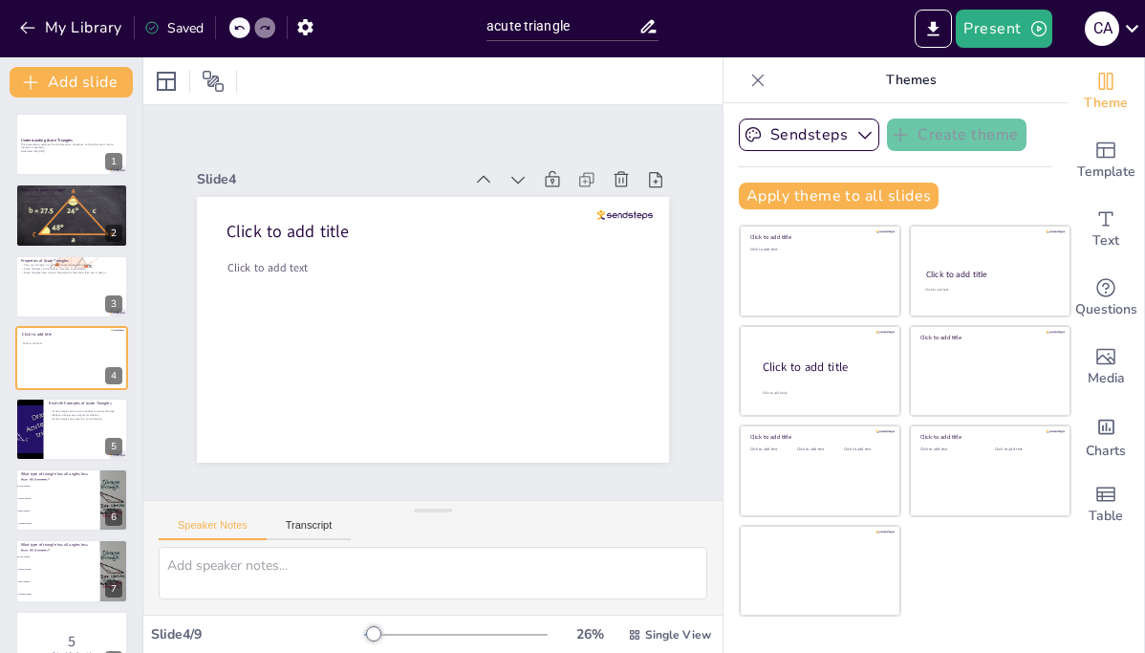
checkbox input "true"
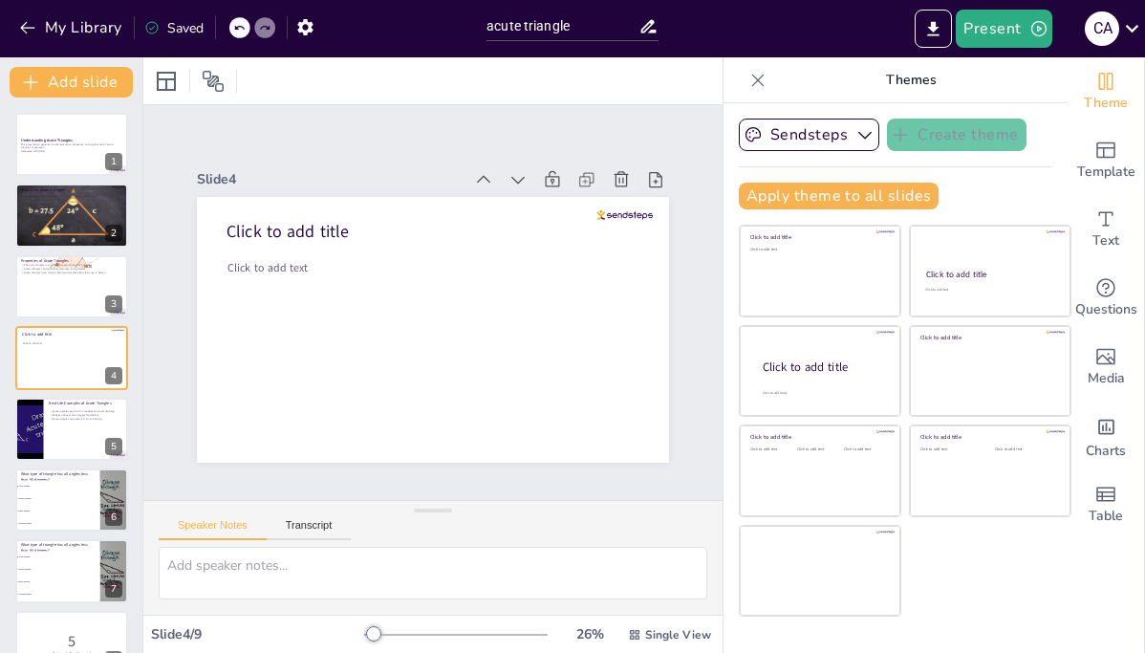
checkbox input "true"
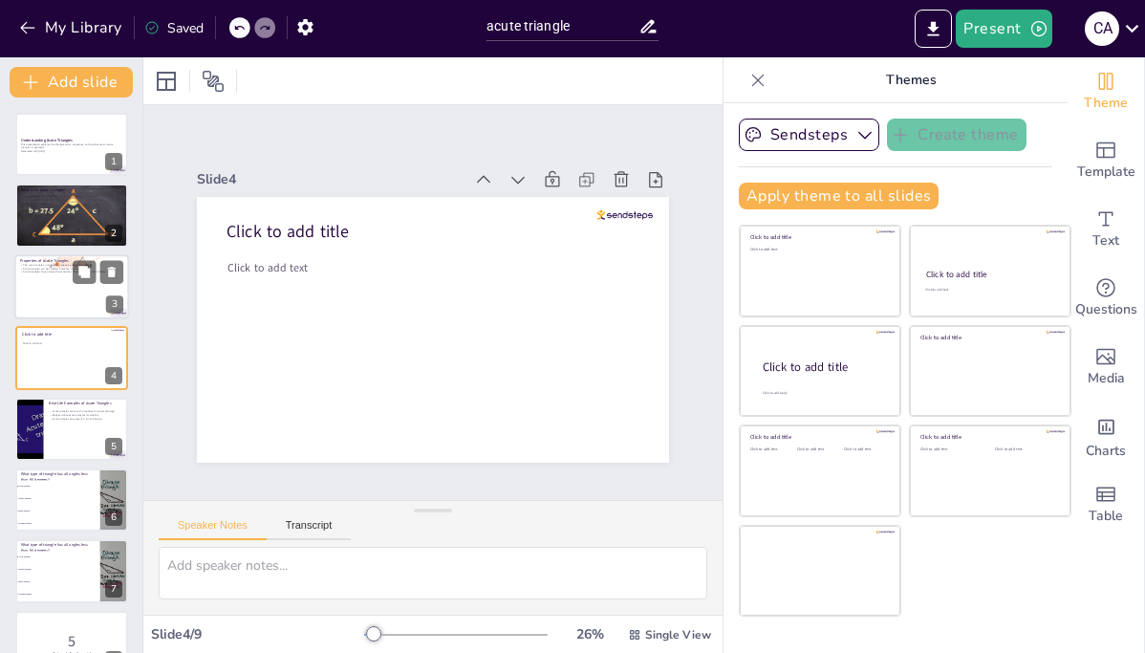
checkbox input "true"
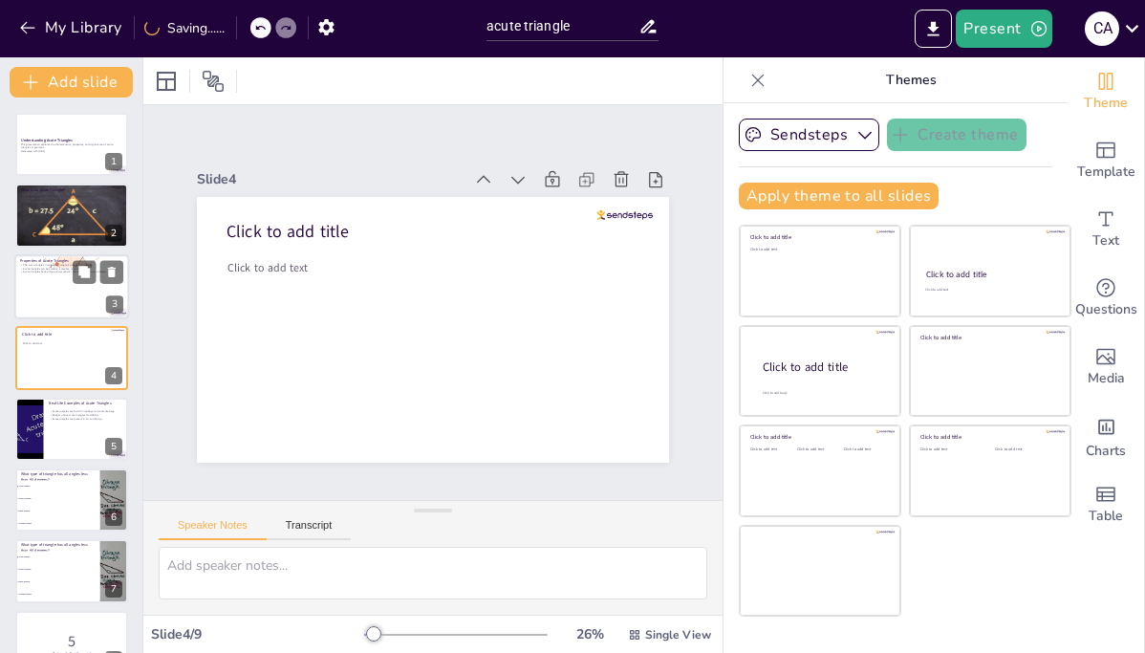
checkbox input "true"
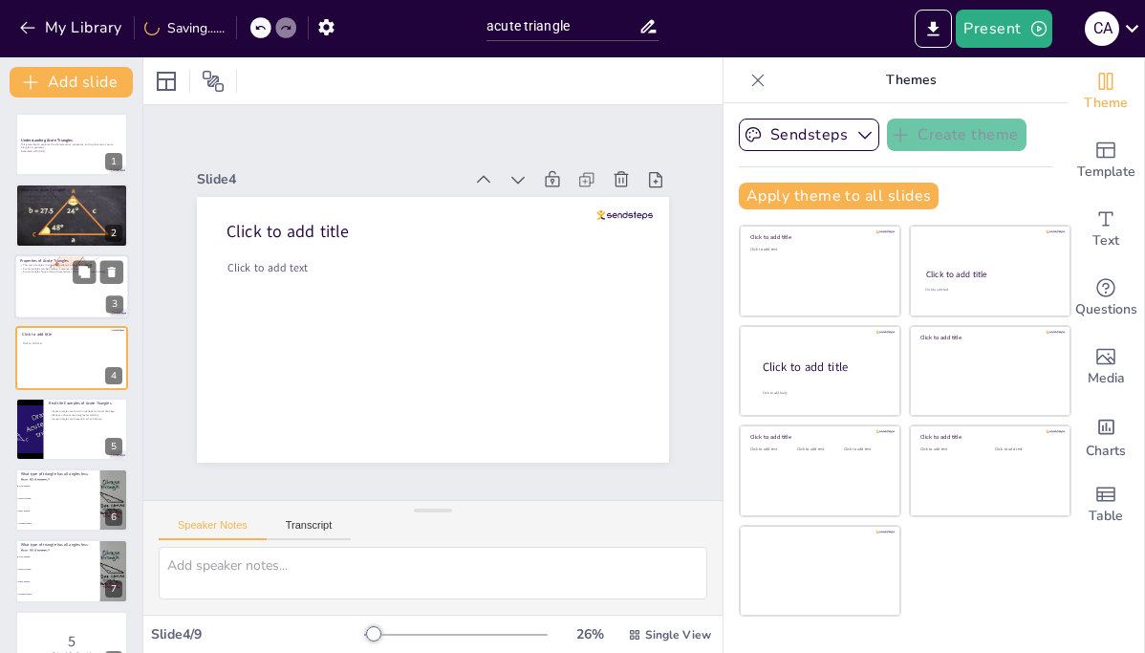
checkbox input "true"
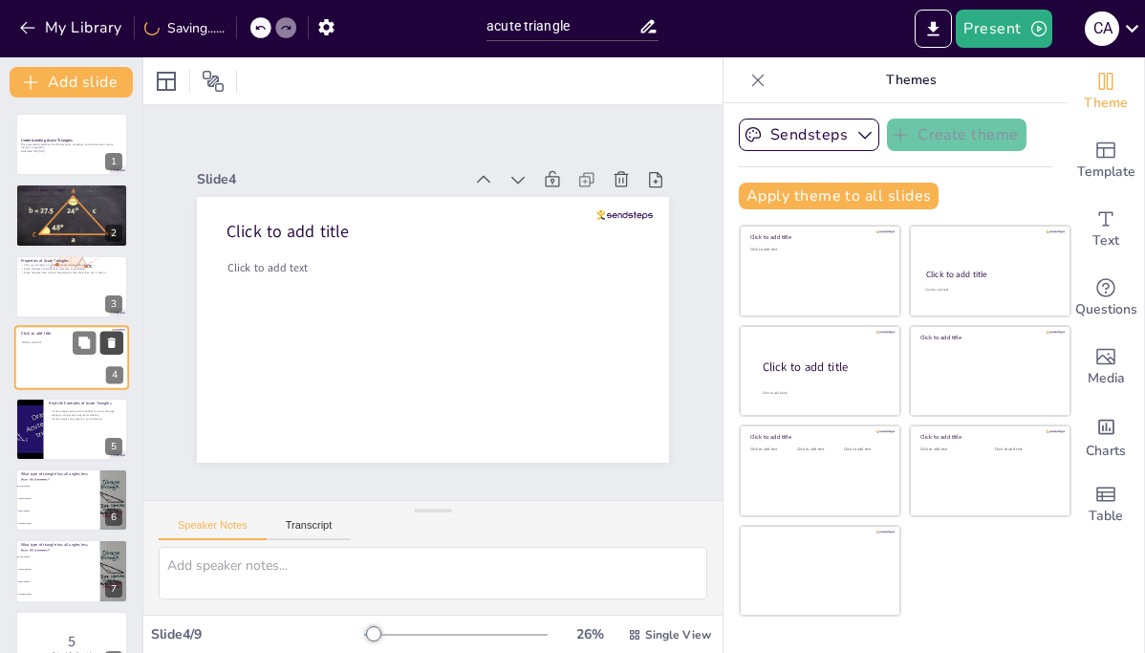
checkbox input "true"
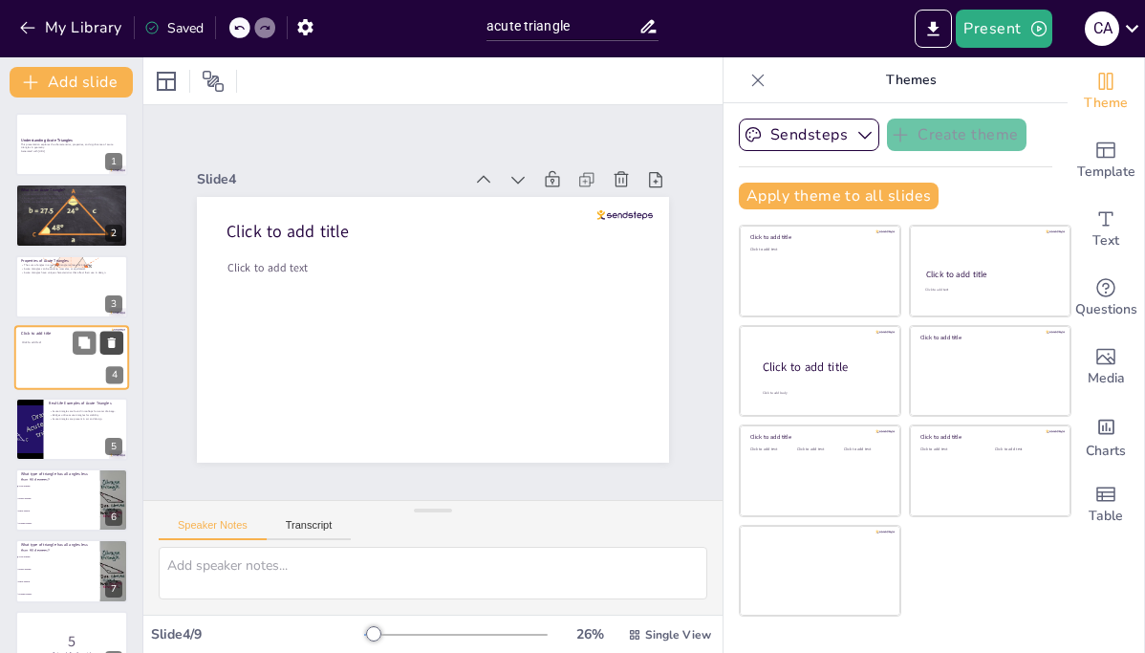
click at [117, 341] on icon at bounding box center [111, 342] width 13 height 13
type textarea "The design of rooftops often incorporates acute angles to ensure effective wate…"
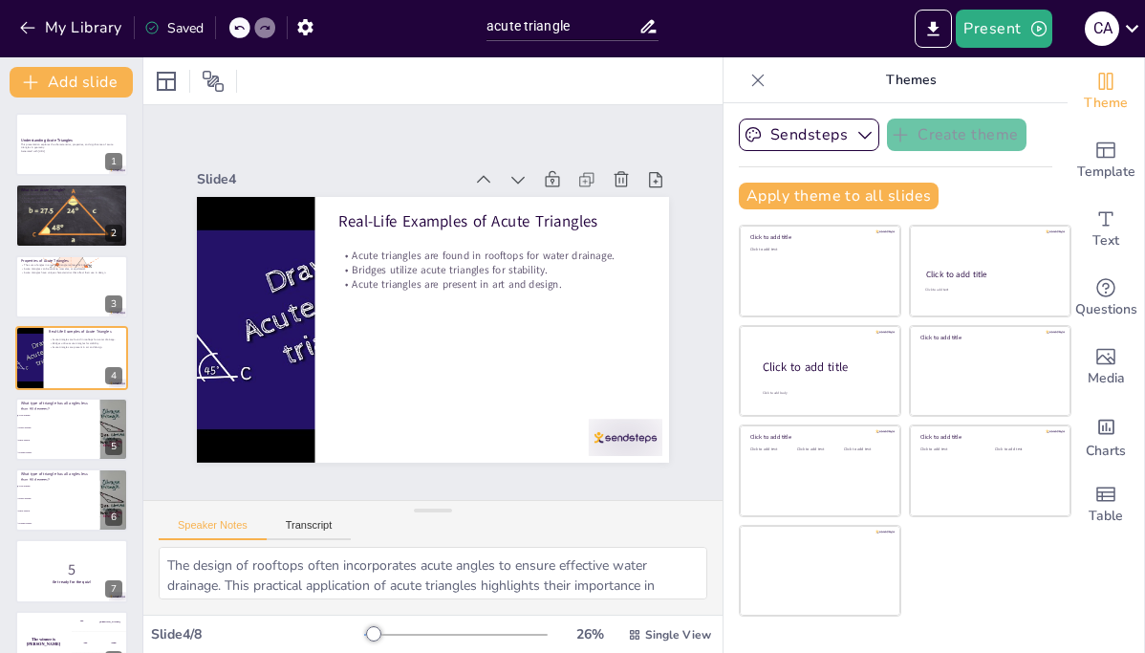
checkbox input "true"
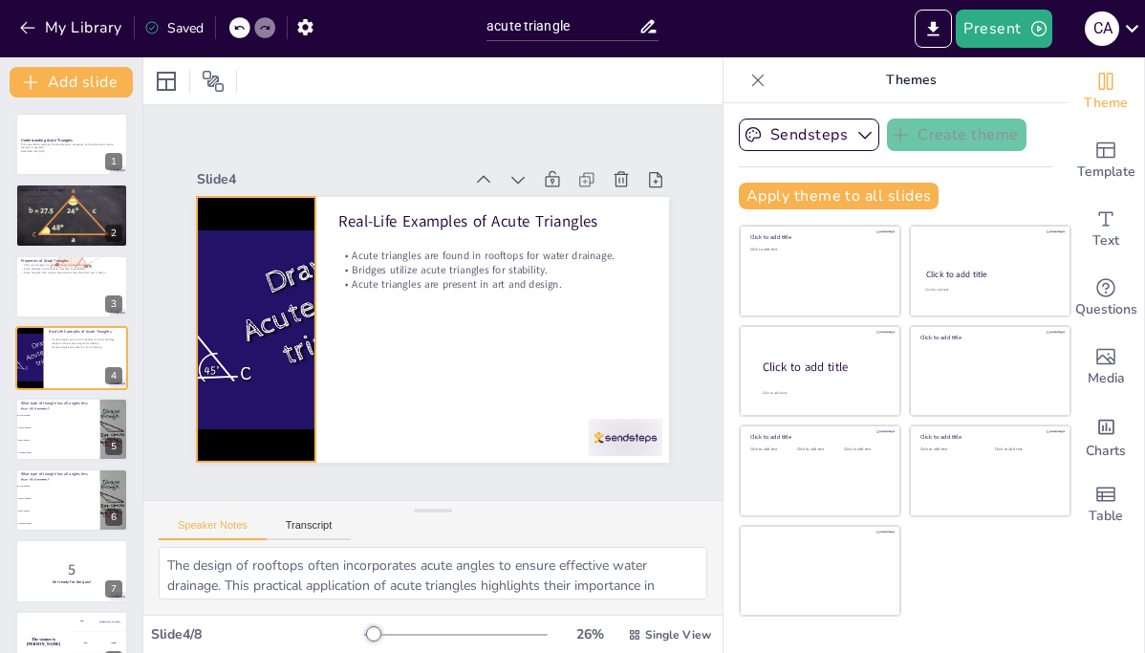
checkbox input "true"
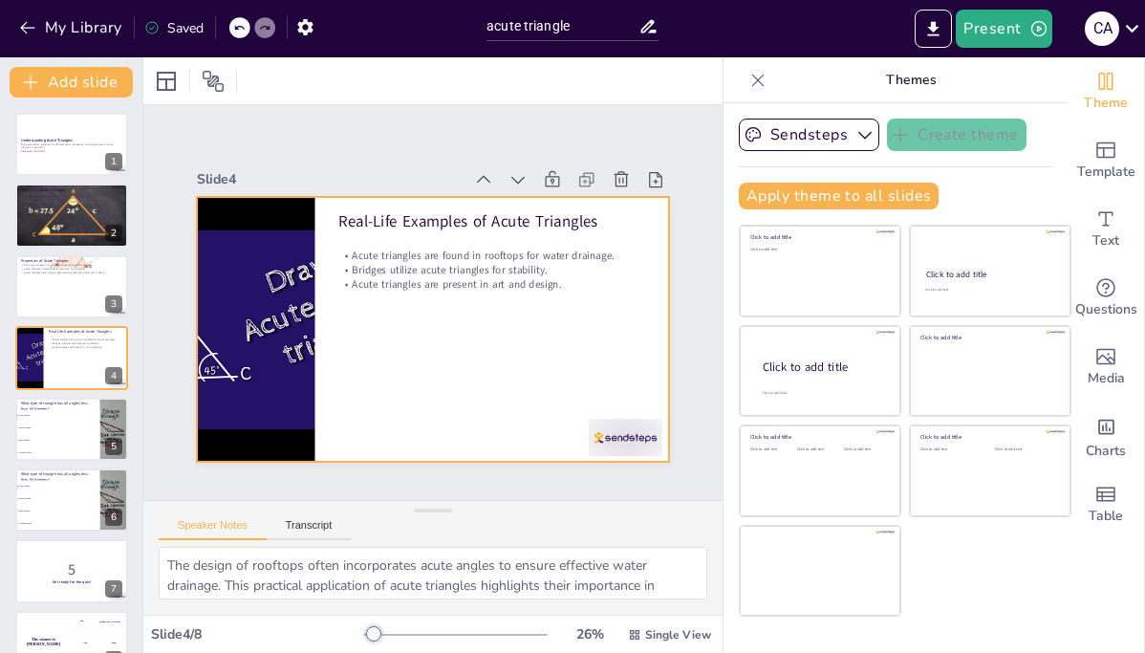
checkbox input "true"
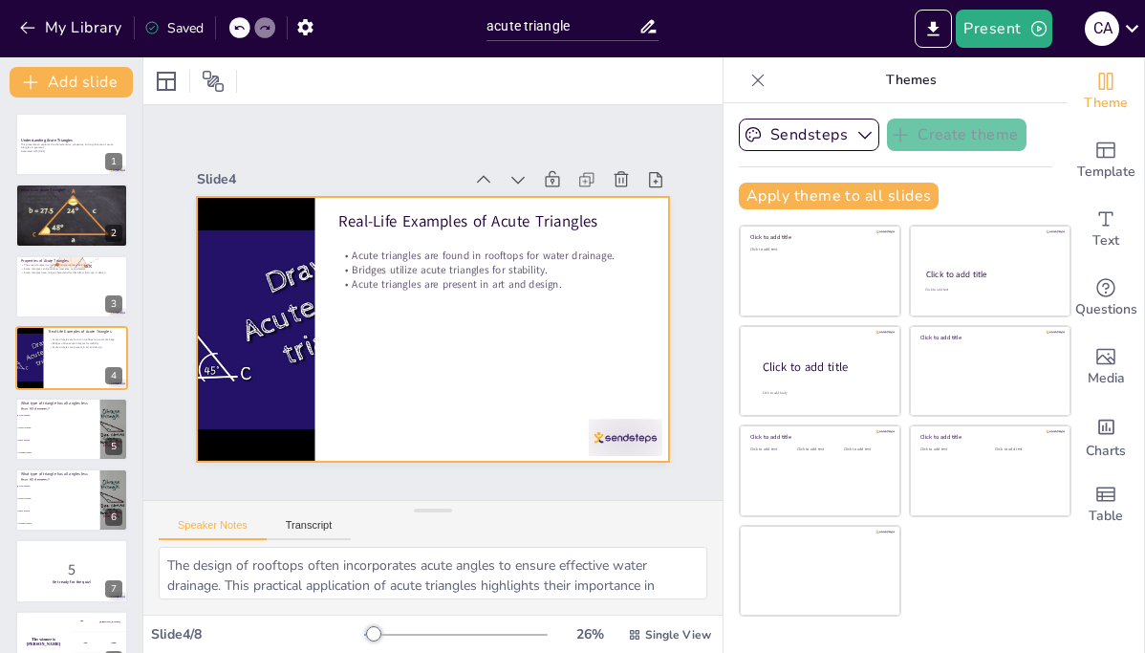
checkbox input "true"
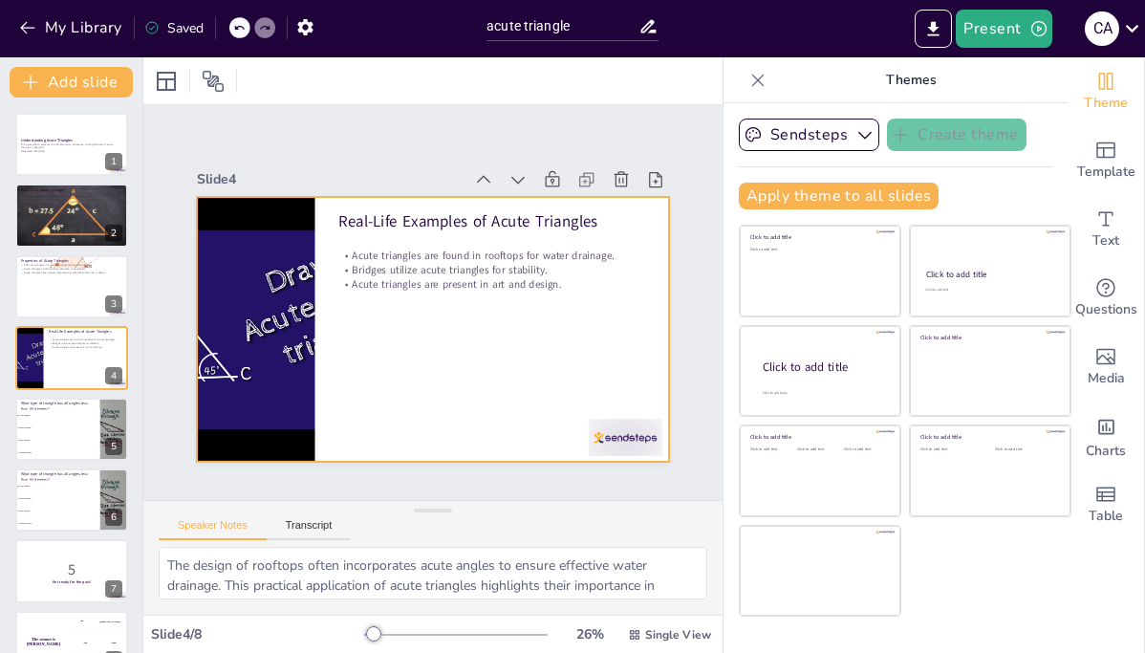
checkbox input "true"
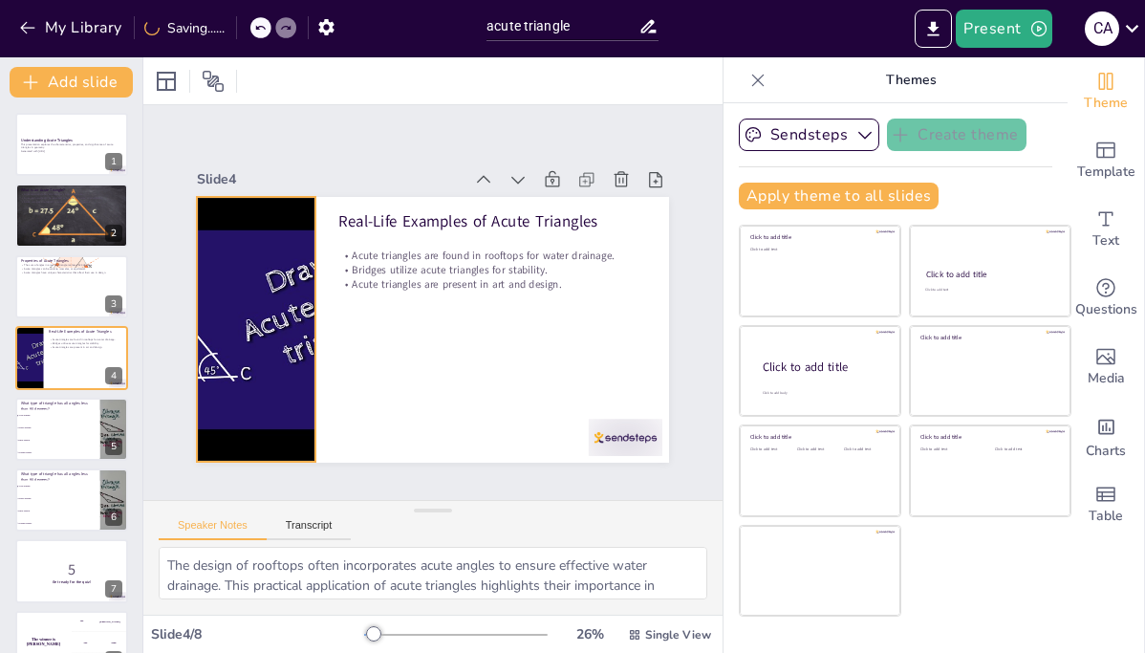
checkbox input "true"
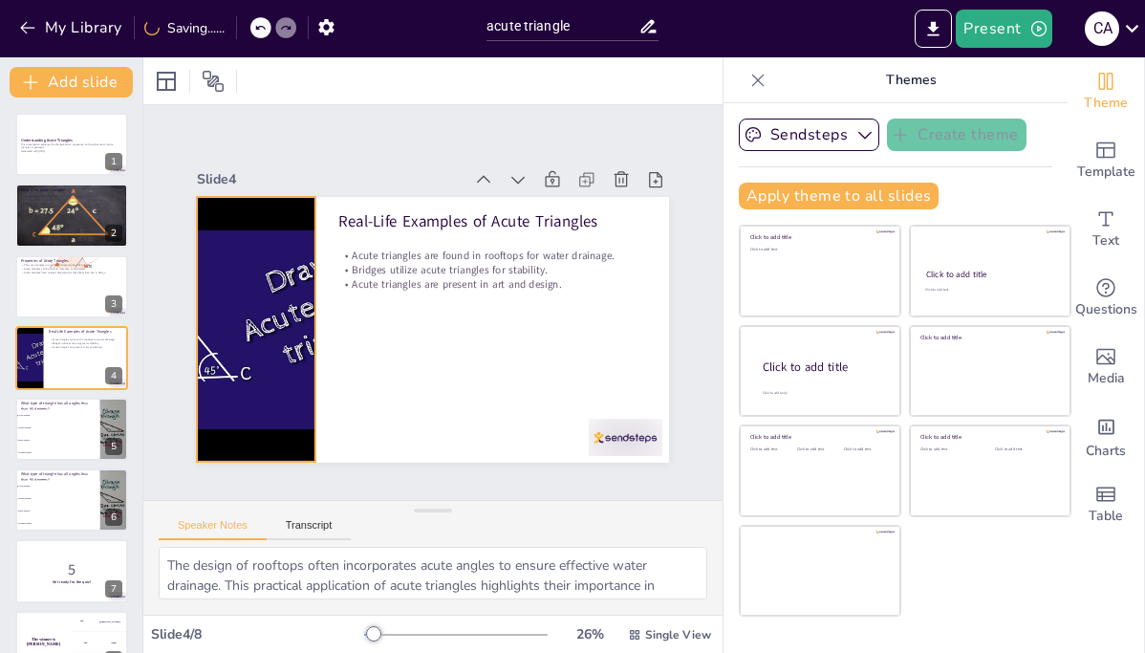
checkbox input "true"
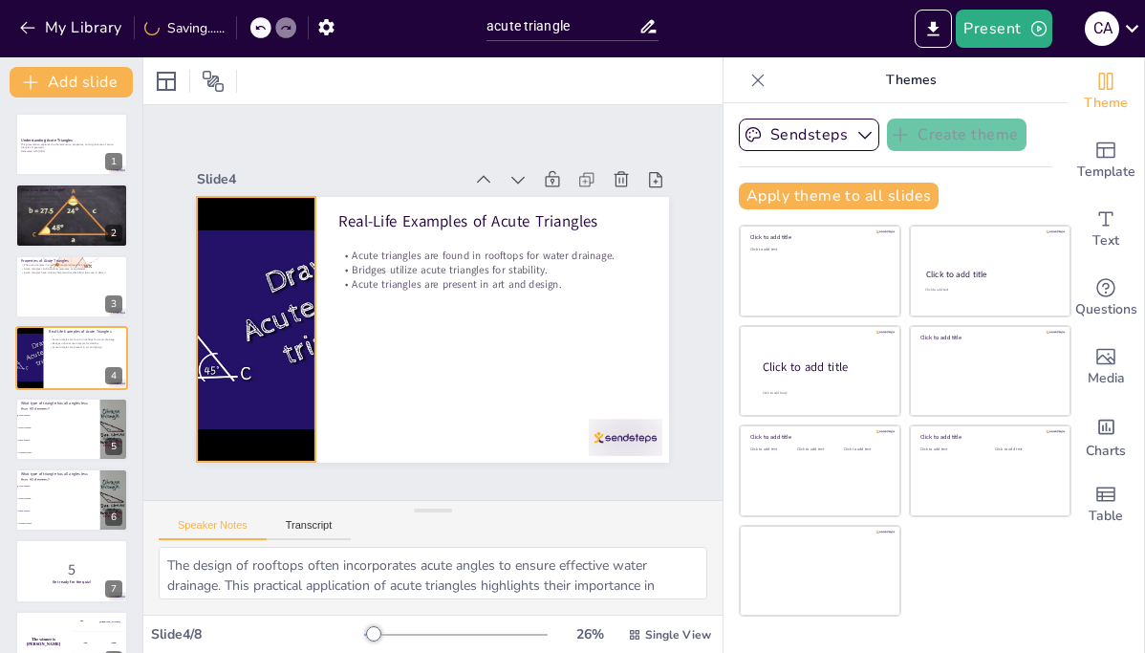
checkbox input "true"
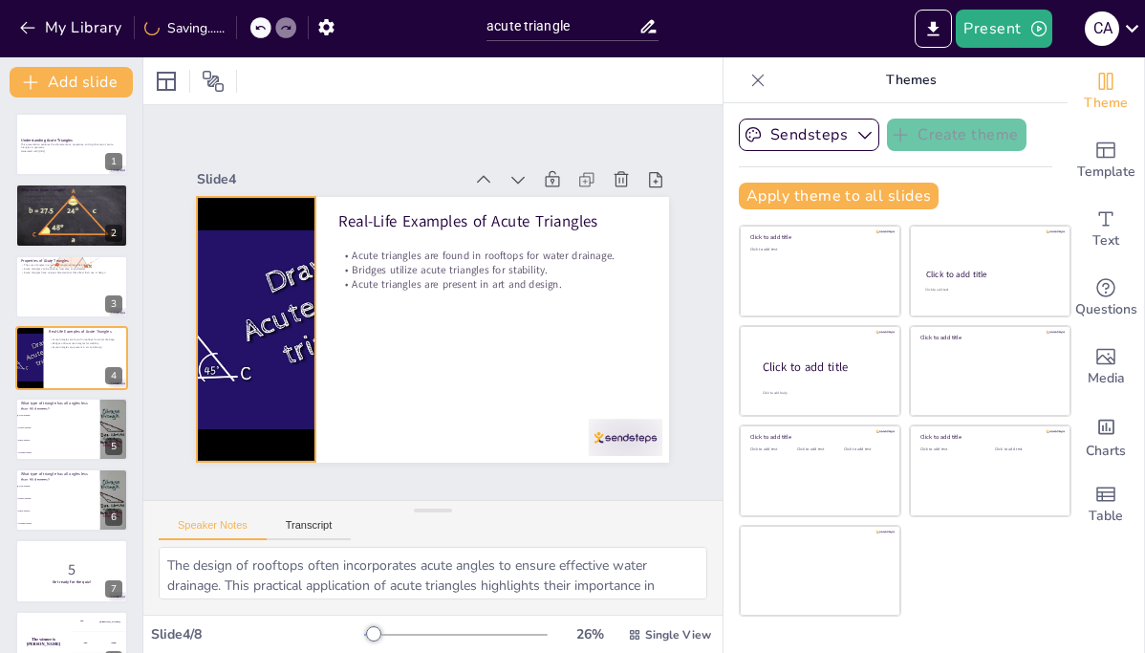
checkbox input "true"
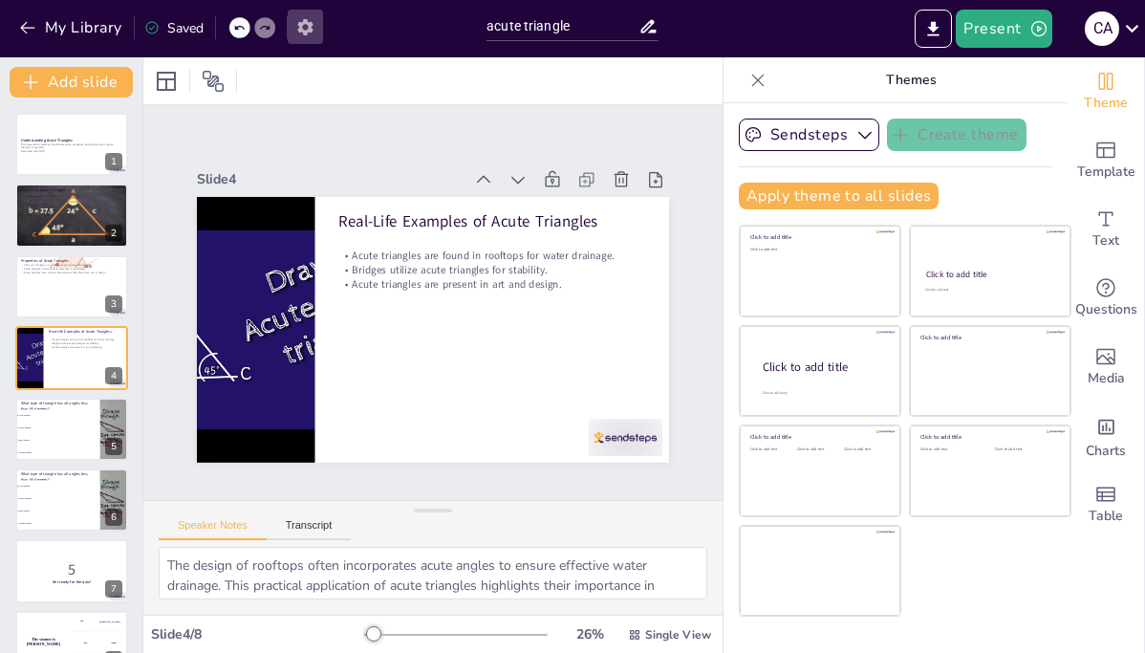
click at [301, 28] on icon "button" at bounding box center [304, 27] width 15 height 16
click at [292, 30] on button "button" at bounding box center [305, 27] width 35 height 34
